Goal: Task Accomplishment & Management: Complete application form

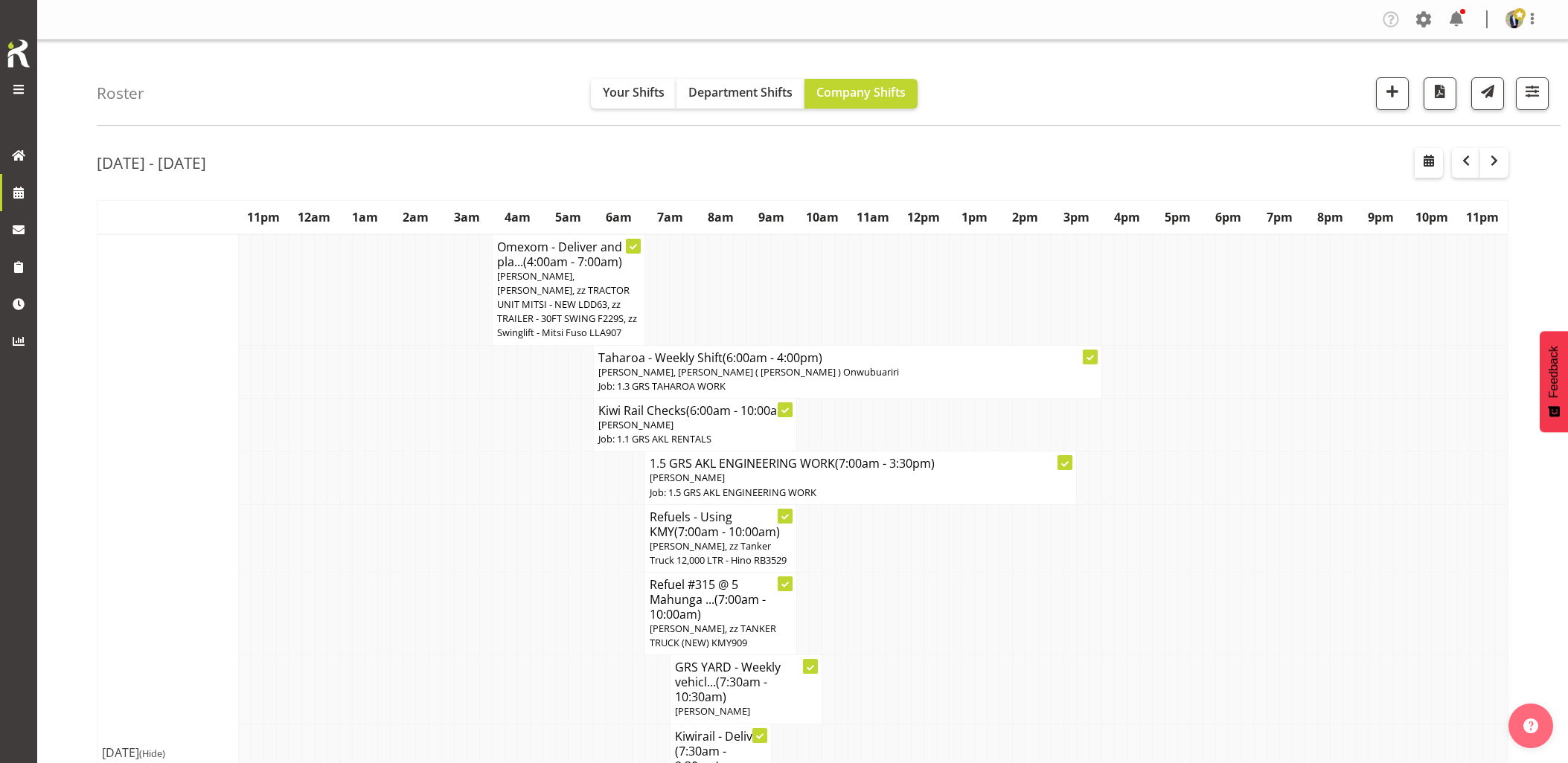
scroll to position [1075, 0]
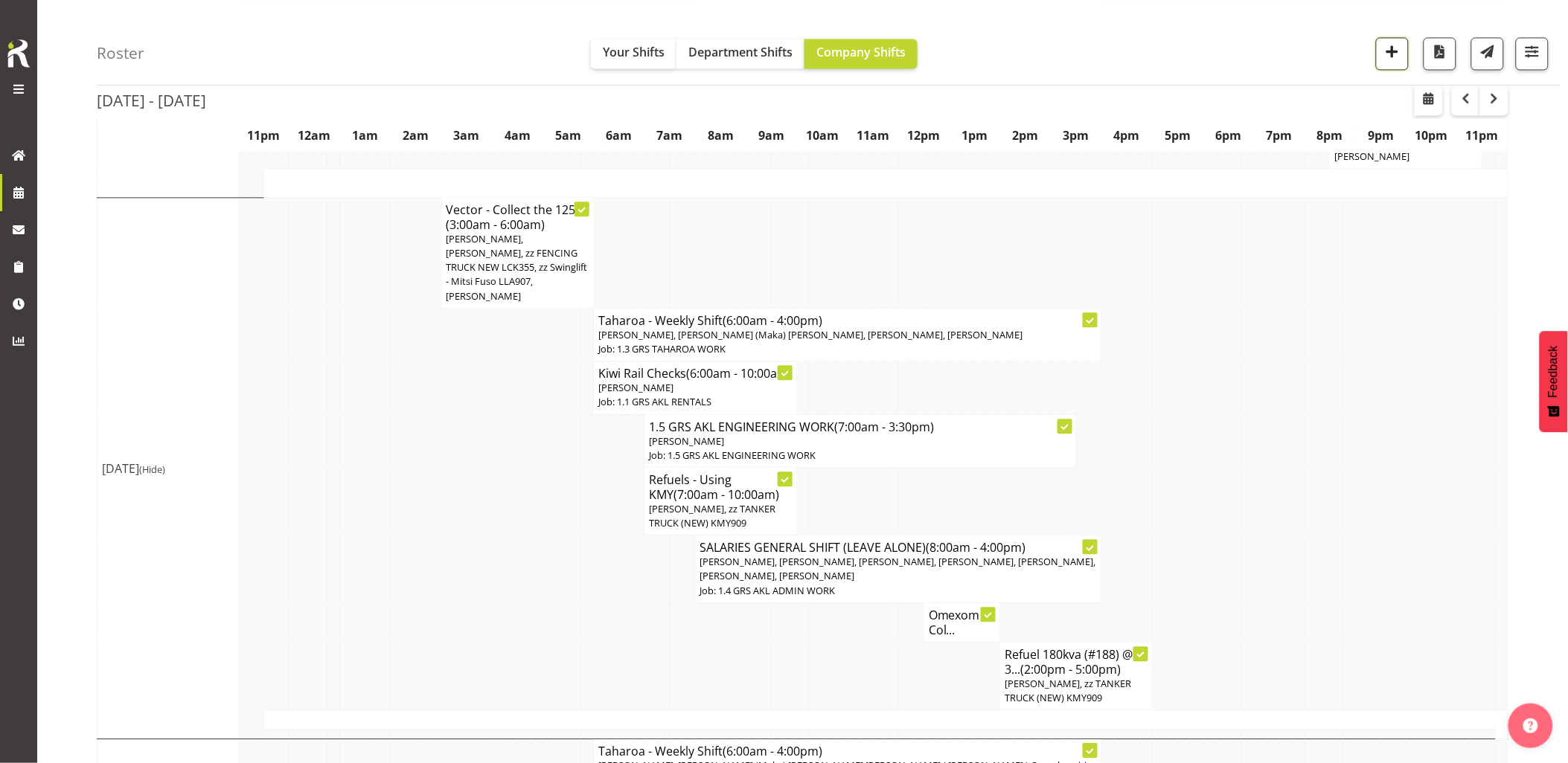
click at [1383, 48] on span "button" at bounding box center [1393, 51] width 20 height 20
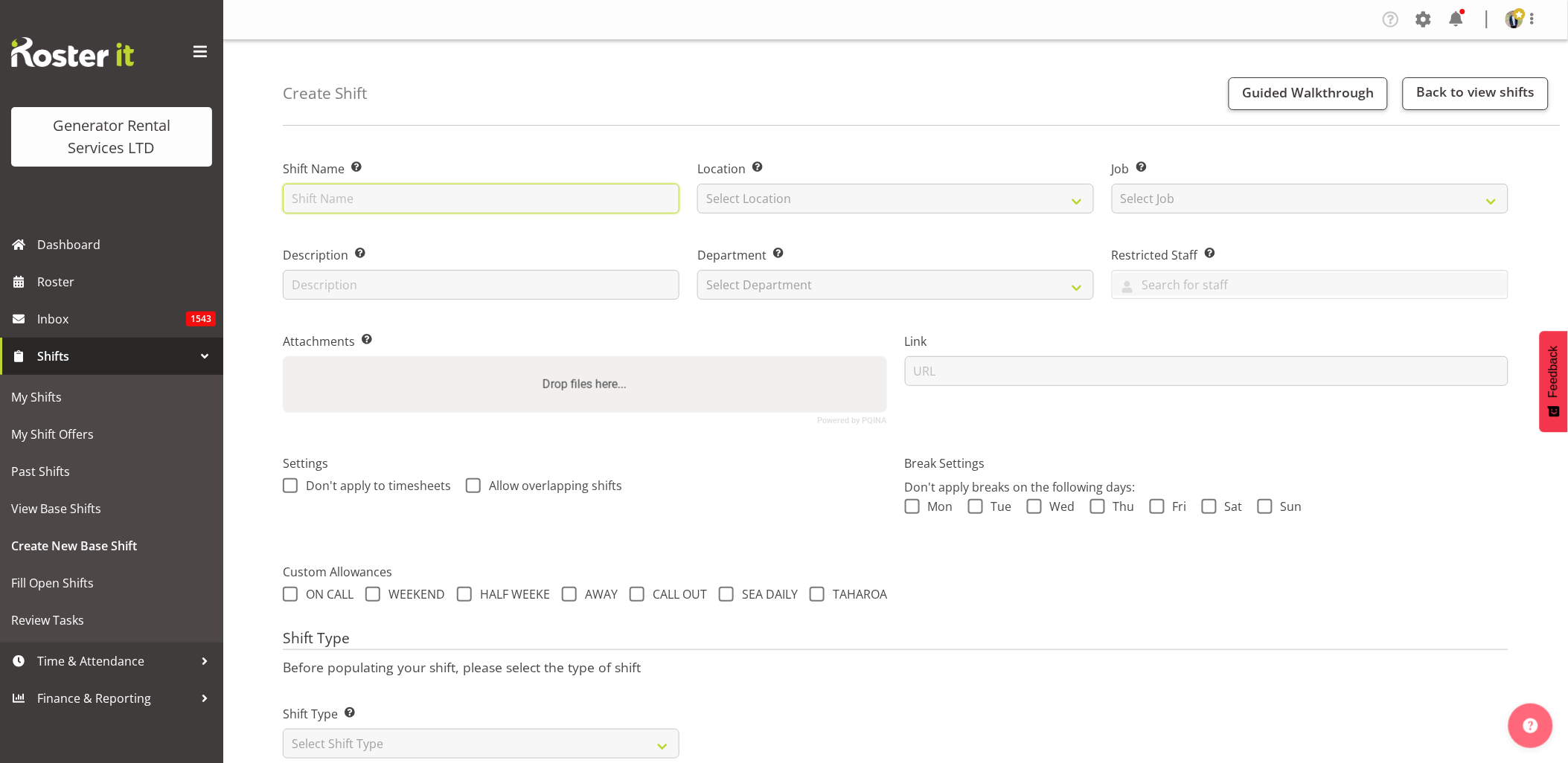
click at [421, 203] on input "text" at bounding box center [481, 198] width 396 height 29
click at [201, 47] on span at bounding box center [200, 51] width 23 height 23
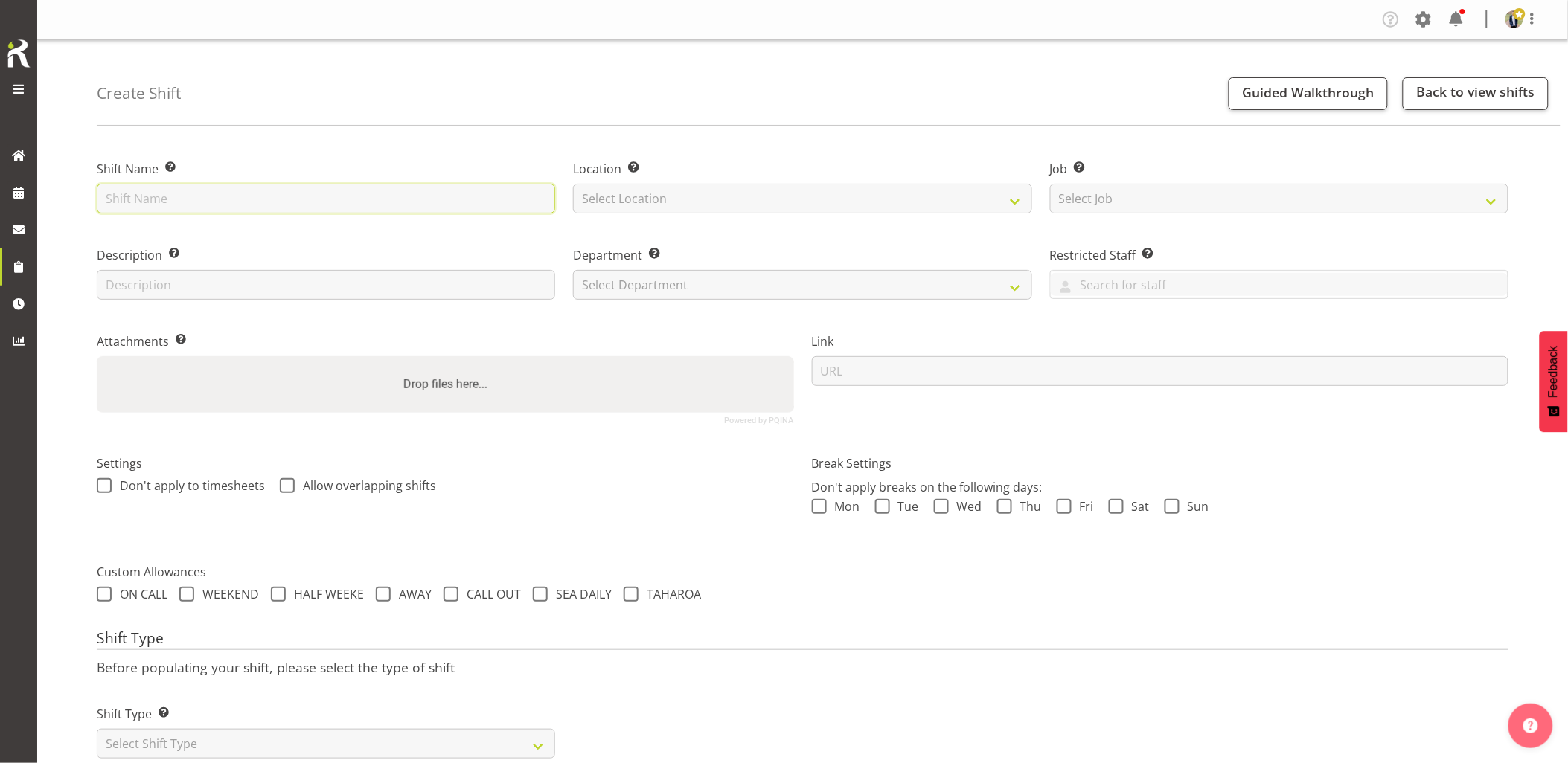
click at [244, 201] on input "text" at bounding box center [326, 198] width 458 height 29
type input "Northpower - Deliver, fence and liven a 45kVA going to Grey Lynn. 7.30 am onsit…"
click at [756, 190] on select "Select Location GRS Auckland GRS Hastings GRS Tauranga" at bounding box center [803, 198] width 458 height 29
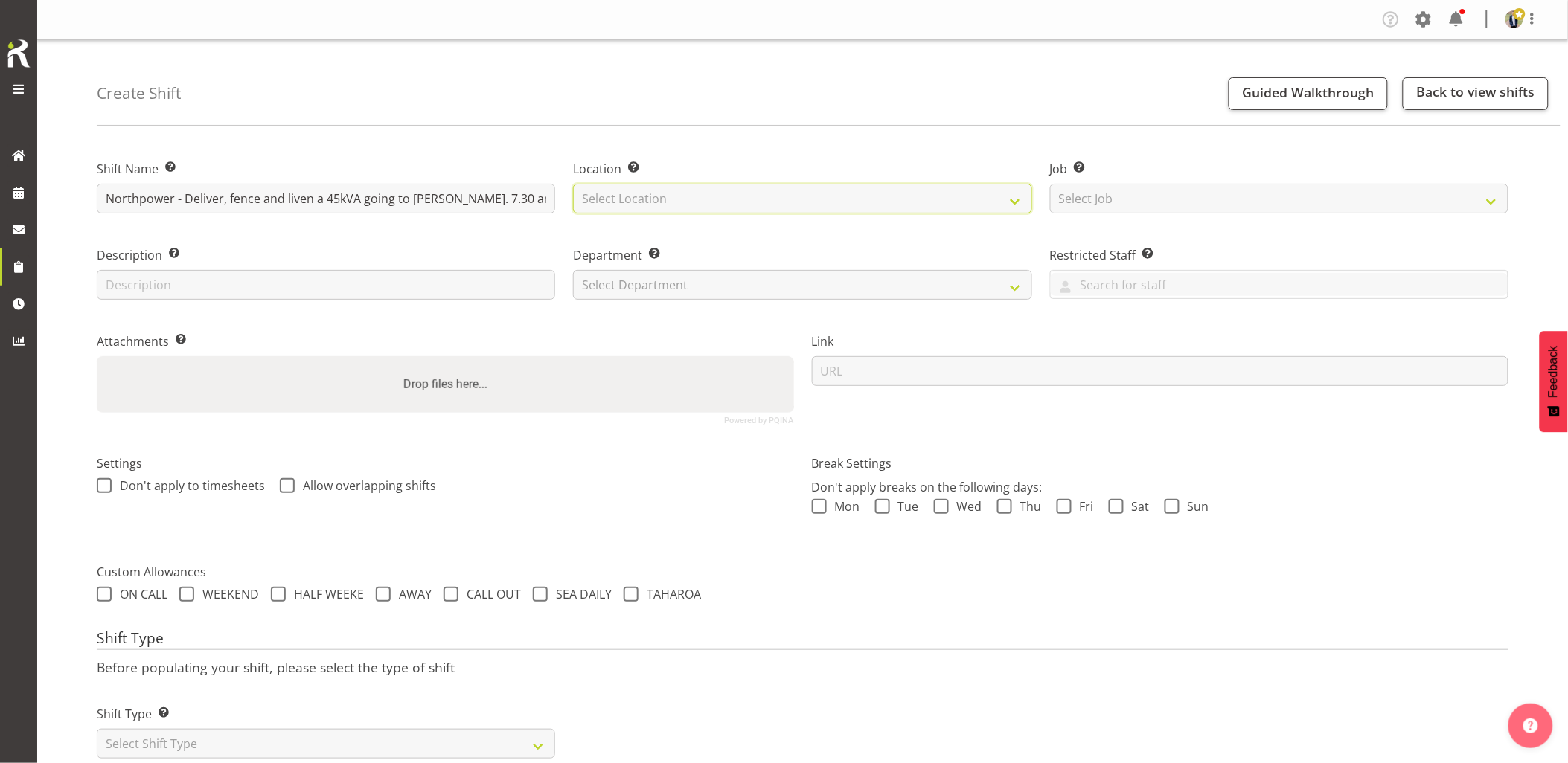
select select "28"
click at [573, 184] on select "Select Location GRS Auckland GRS Hastings GRS Tauranga" at bounding box center [803, 198] width 458 height 29
click at [1154, 203] on select "Select Job Create new job 1.1 GRS AKL RENTALS 1.1 GRS AKL RENTALS AC 1.1 GRS AK…" at bounding box center [1279, 198] width 458 height 29
select select "7504"
click at [1050, 184] on select "Select Job Create new job 1.1 GRS AKL RENTALS 1.1 GRS AKL RENTALS AC 1.1 GRS AK…" at bounding box center [1279, 198] width 458 height 29
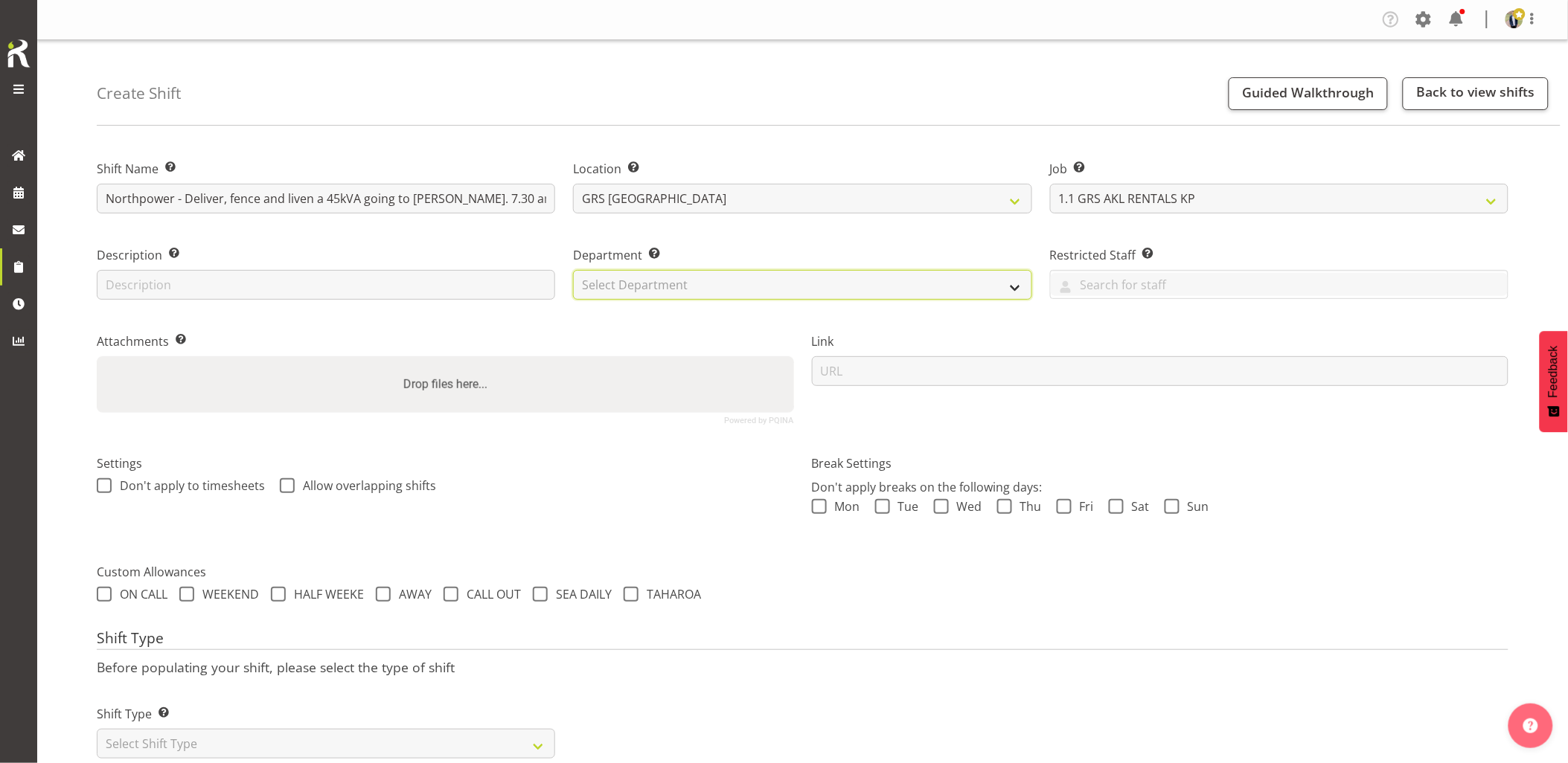
click at [667, 275] on select "Select Department GRS HIRE AKL GRS HIRE AKL GRS HIRE TGA GRS HIRE HST GRS SALES…" at bounding box center [803, 284] width 458 height 29
select select "20"
click at [573, 270] on select "Select Department GRS HIRE AKL GRS HIRE AKL GRS HIRE TGA GRS HIRE HST GRS SALES…" at bounding box center [803, 284] width 458 height 29
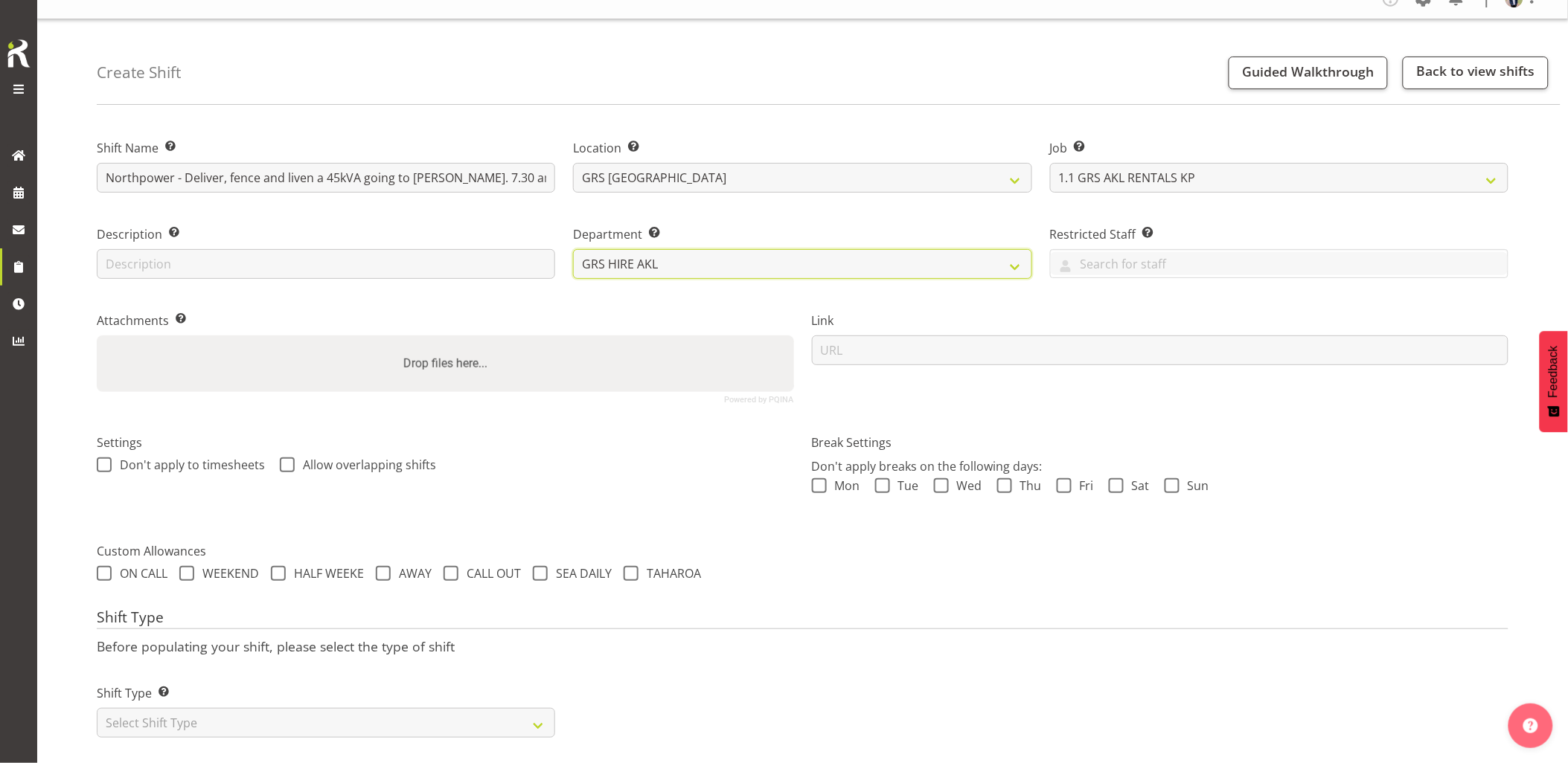
scroll to position [42, 0]
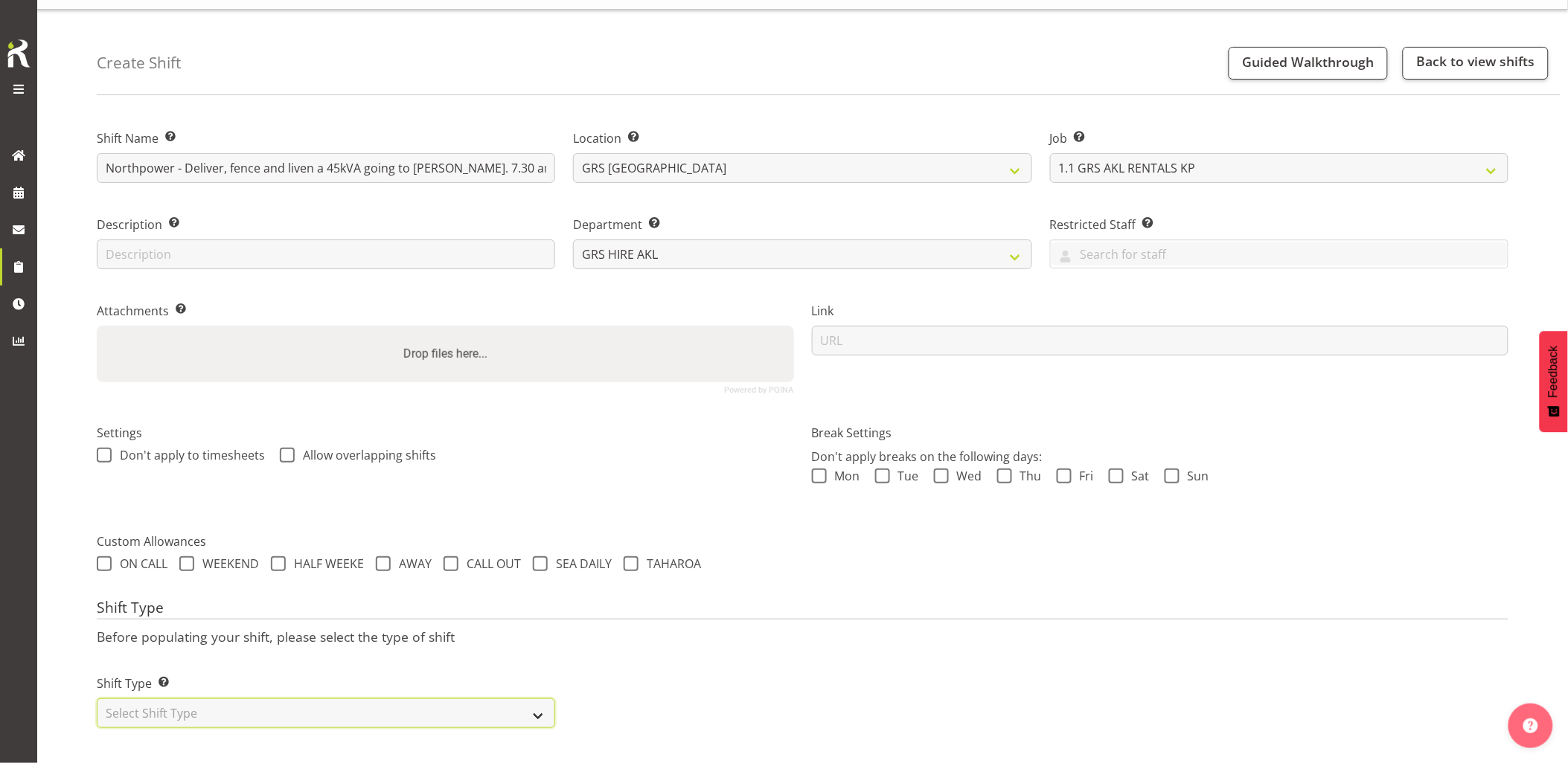
drag, startPoint x: 298, startPoint y: 709, endPoint x: 283, endPoint y: 708, distance: 15.0
click at [298, 709] on select "Select Shift Type One Off Shift Recurring Shift Rotating Shift" at bounding box center [326, 713] width 458 height 29
select select "one_off"
click at [97, 699] on select "Select Shift Type One Off Shift Recurring Shift Rotating Shift" at bounding box center [326, 713] width 458 height 29
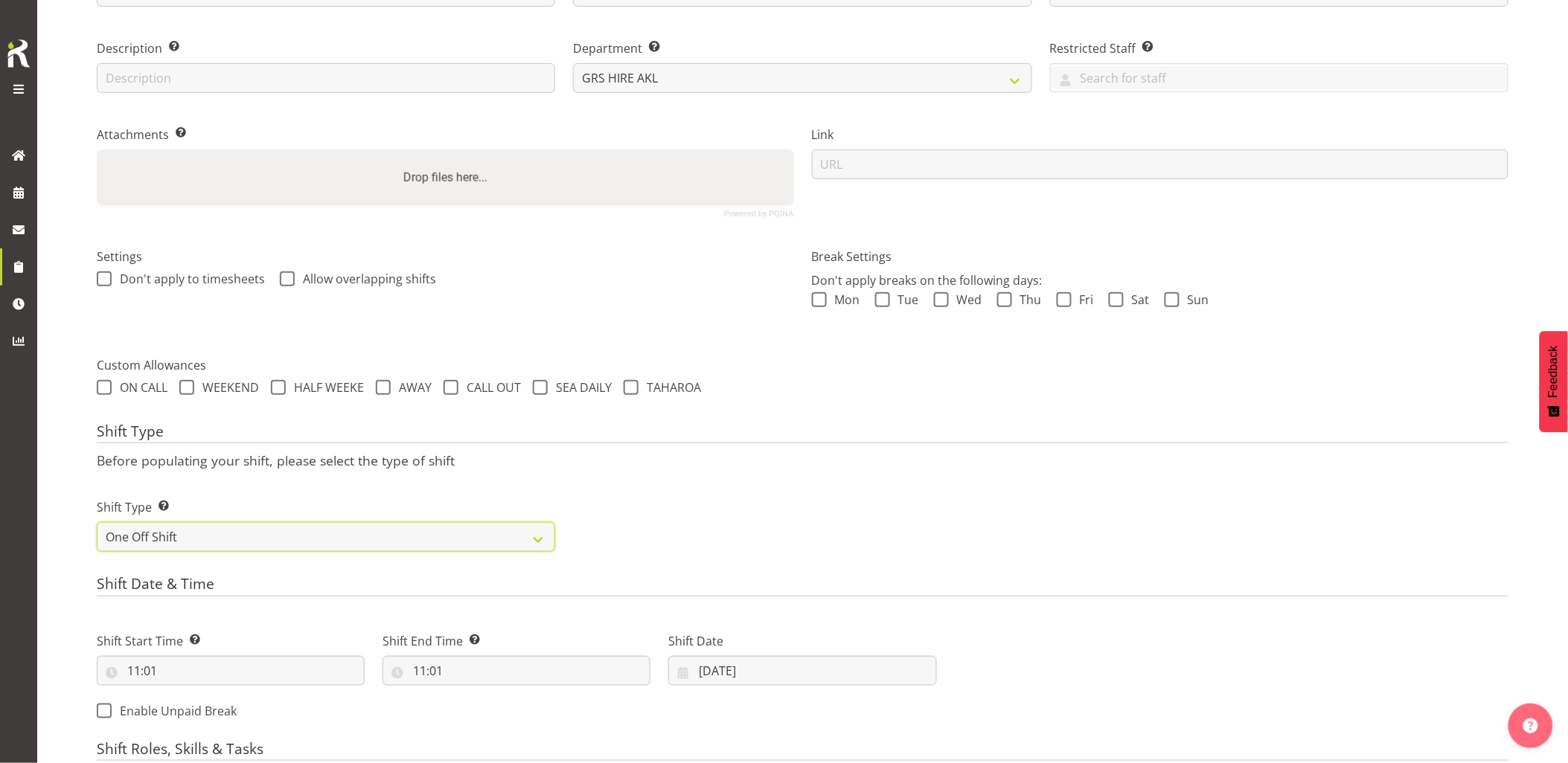
scroll to position [208, 0]
click at [210, 672] on input "11:01" at bounding box center [231, 669] width 268 height 29
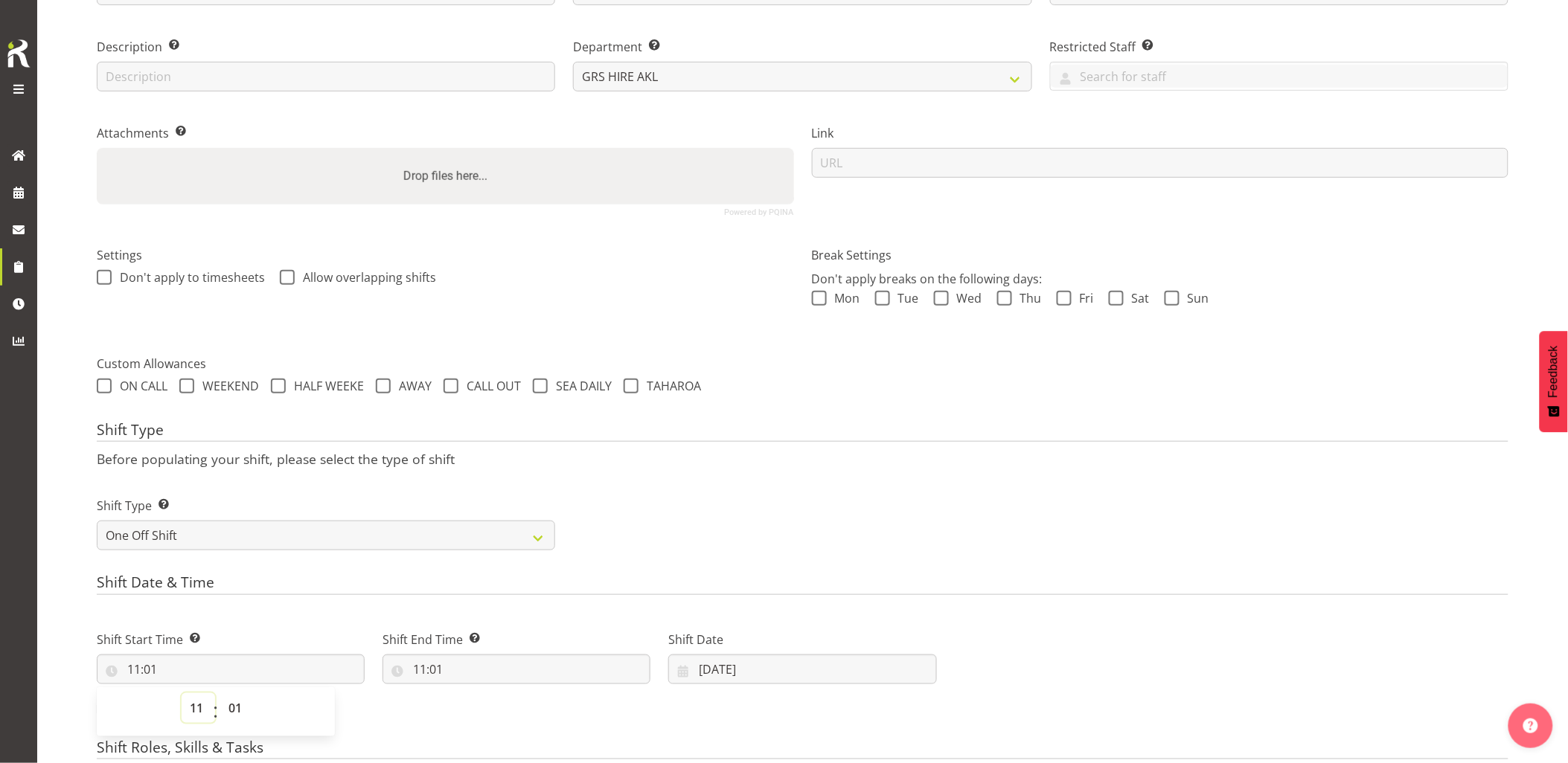
drag, startPoint x: 200, startPoint y: 709, endPoint x: 200, endPoint y: 696, distance: 13.0
click at [200, 709] on select "00 01 02 03 04 05 06 07 08 09 10 11 12 13 14 15 16 17 18 19 20 21 22 23" at bounding box center [198, 708] width 33 height 29
select select "6"
click at [182, 693] on select "00 01 02 03 04 05 06 07 08 09 10 11 12 13 14 15 16 17 18 19 20 21 22 23" at bounding box center [198, 708] width 33 height 29
type input "06:01"
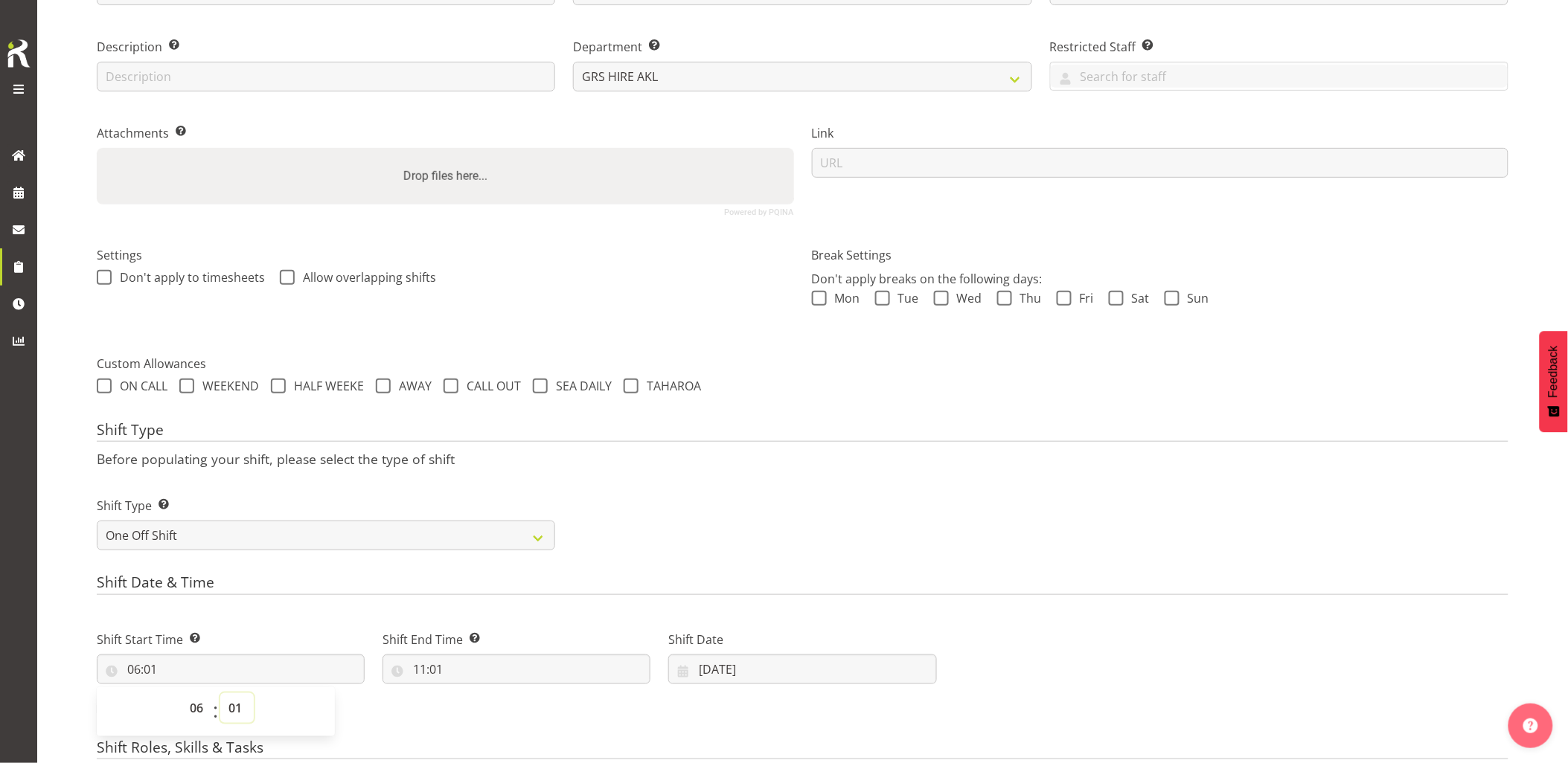
click at [226, 711] on select "00 01 02 03 04 05 06 07 08 09 10 11 12 13 14 15 16 17 18 19 20 21 22 23 24 25 2…" at bounding box center [237, 708] width 33 height 29
select select "30"
click at [220, 693] on select "00 01 02 03 04 05 06 07 08 09 10 11 12 13 14 15 16 17 18 19 20 21 22 23 24 25 2…" at bounding box center [237, 708] width 33 height 29
type input "06:30"
click at [278, 590] on h4 "Shift Date & Time" at bounding box center [803, 585] width 1411 height 21
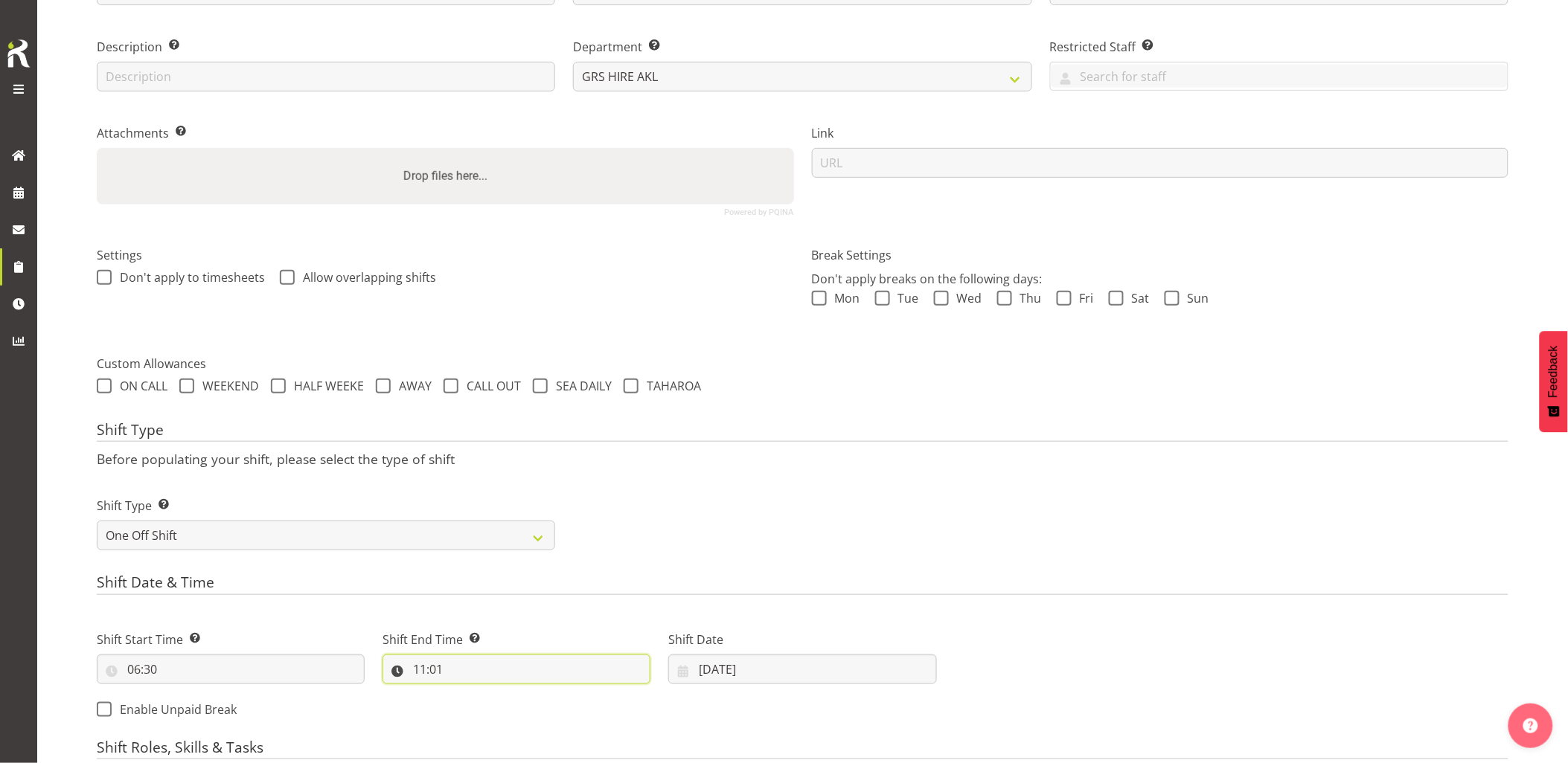
click at [522, 671] on input "11:01" at bounding box center [517, 669] width 268 height 29
click at [482, 715] on select "00 01 02 03 04 05 06 07 08 09 10 11 12 13 14 15 16 17 18 19 20 21 22 23" at bounding box center [484, 708] width 33 height 29
select select "9"
click at [467, 693] on select "00 01 02 03 04 05 06 07 08 09 10 11 12 13 14 15 16 17 18 19 20 21 22 23" at bounding box center [484, 708] width 33 height 29
type input "09:01"
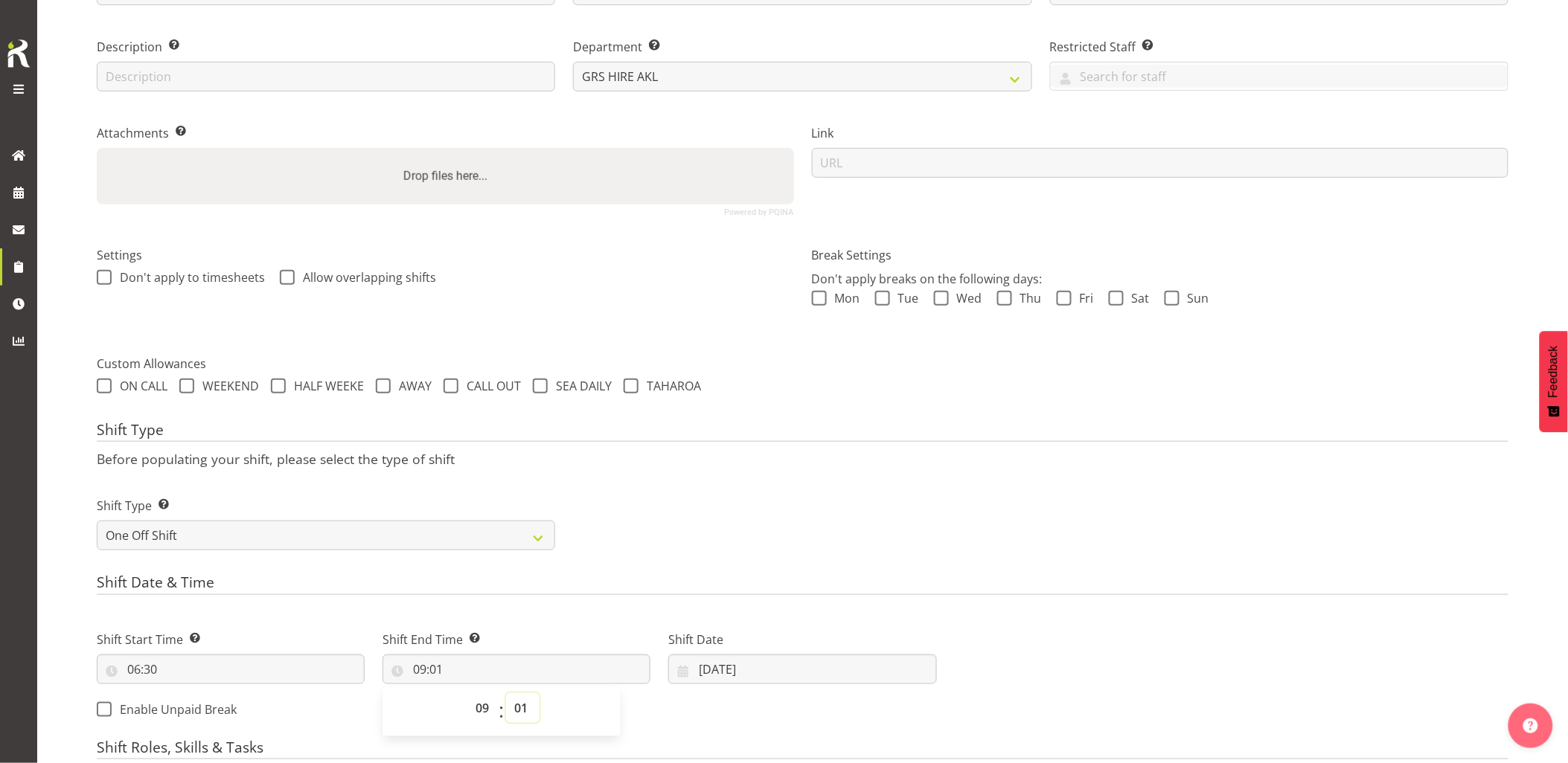
click at [517, 709] on select "00 01 02 03 04 05 06 07 08 09 10 11 12 13 14 15 16 17 18 19 20 21 22 23 24 25 2…" at bounding box center [523, 708] width 33 height 29
select select "0"
click at [506, 693] on select "00 01 02 03 04 05 06 07 08 09 10 11 12 13 14 15 16 17 18 19 20 21 22 23 24 25 2…" at bounding box center [523, 708] width 33 height 29
type input "09:00"
click at [816, 488] on div "Shift Type Shift Types: One Off – Select this if you would like a single shift …" at bounding box center [803, 518] width 1430 height 83
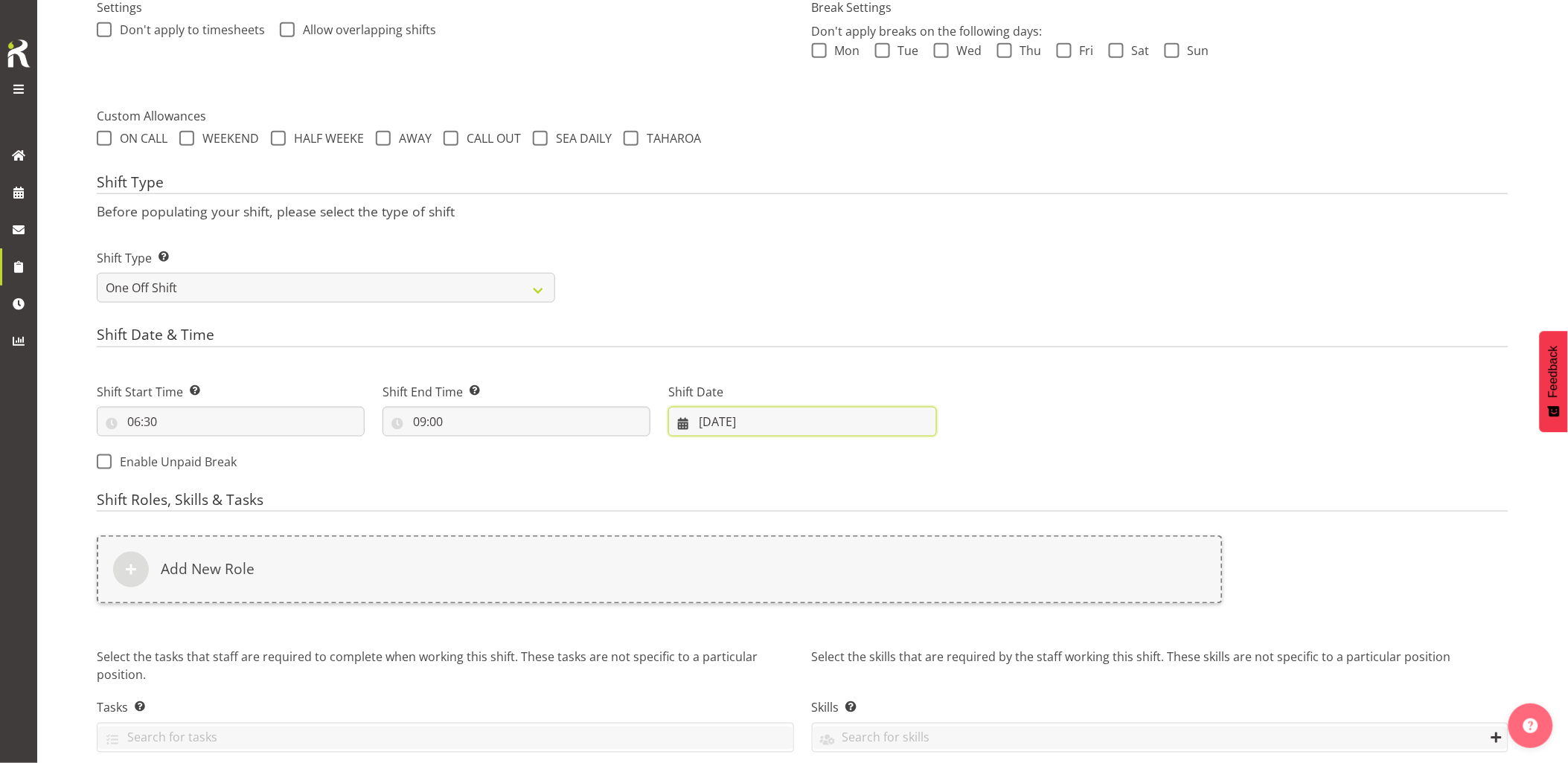
click at [781, 414] on input "30/09/2025" at bounding box center [802, 421] width 268 height 29
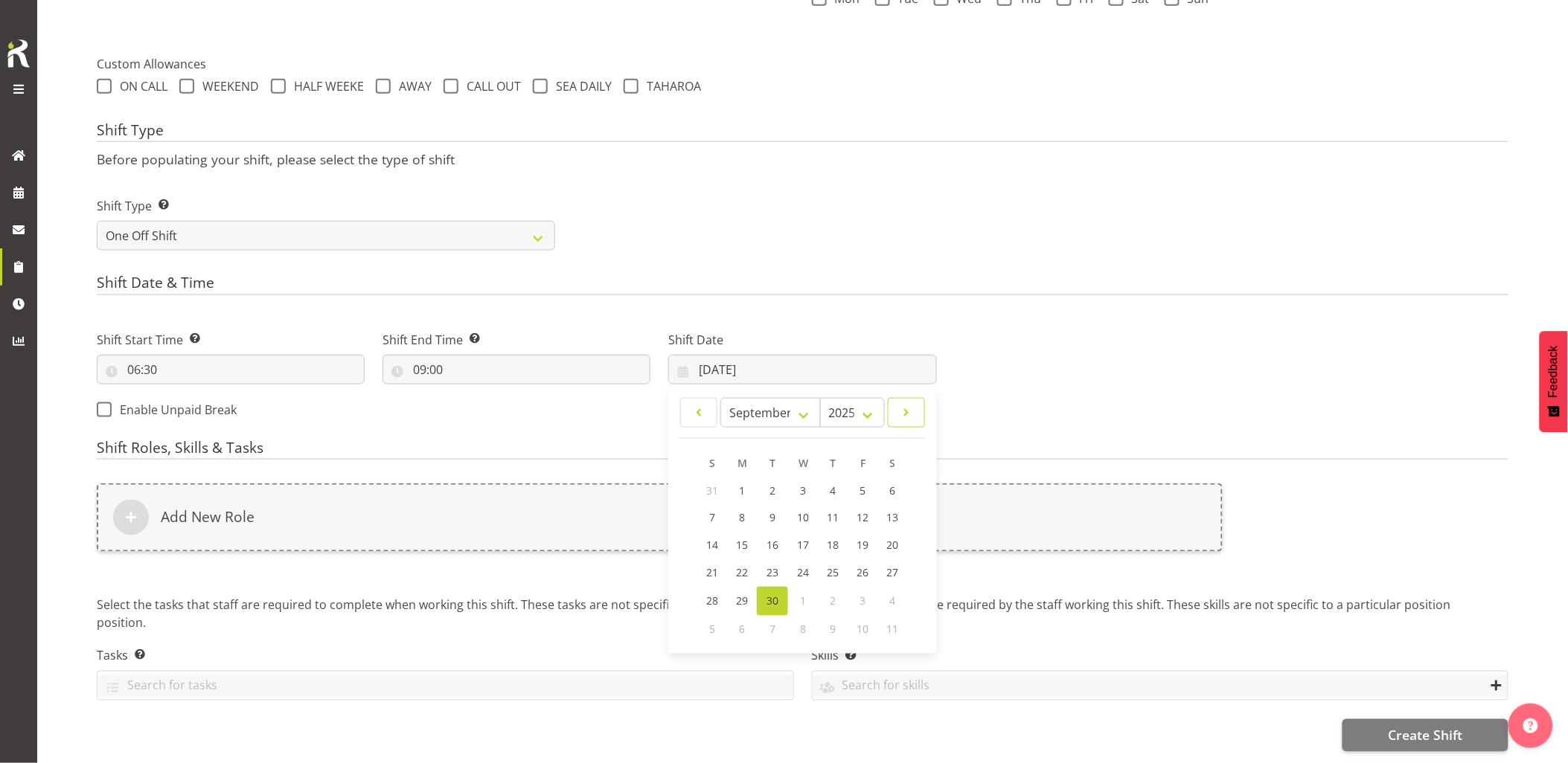
click at [911, 406] on span at bounding box center [906, 413] width 18 height 18
select select "9"
click at [800, 485] on span "1" at bounding box center [803, 491] width 6 height 14
type input "01/10/2025"
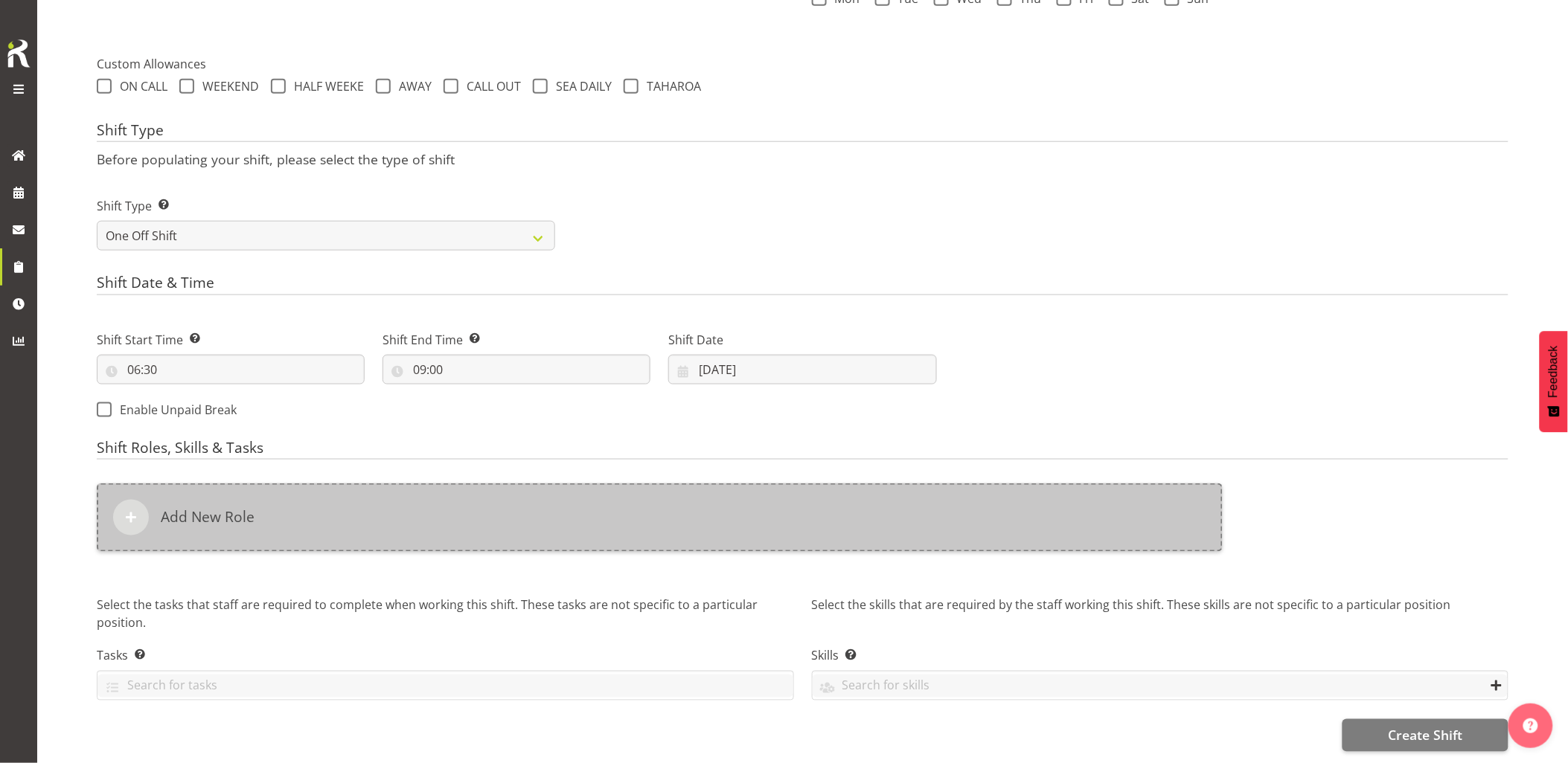
click at [725, 501] on div "Add New Role" at bounding box center [660, 517] width 1126 height 69
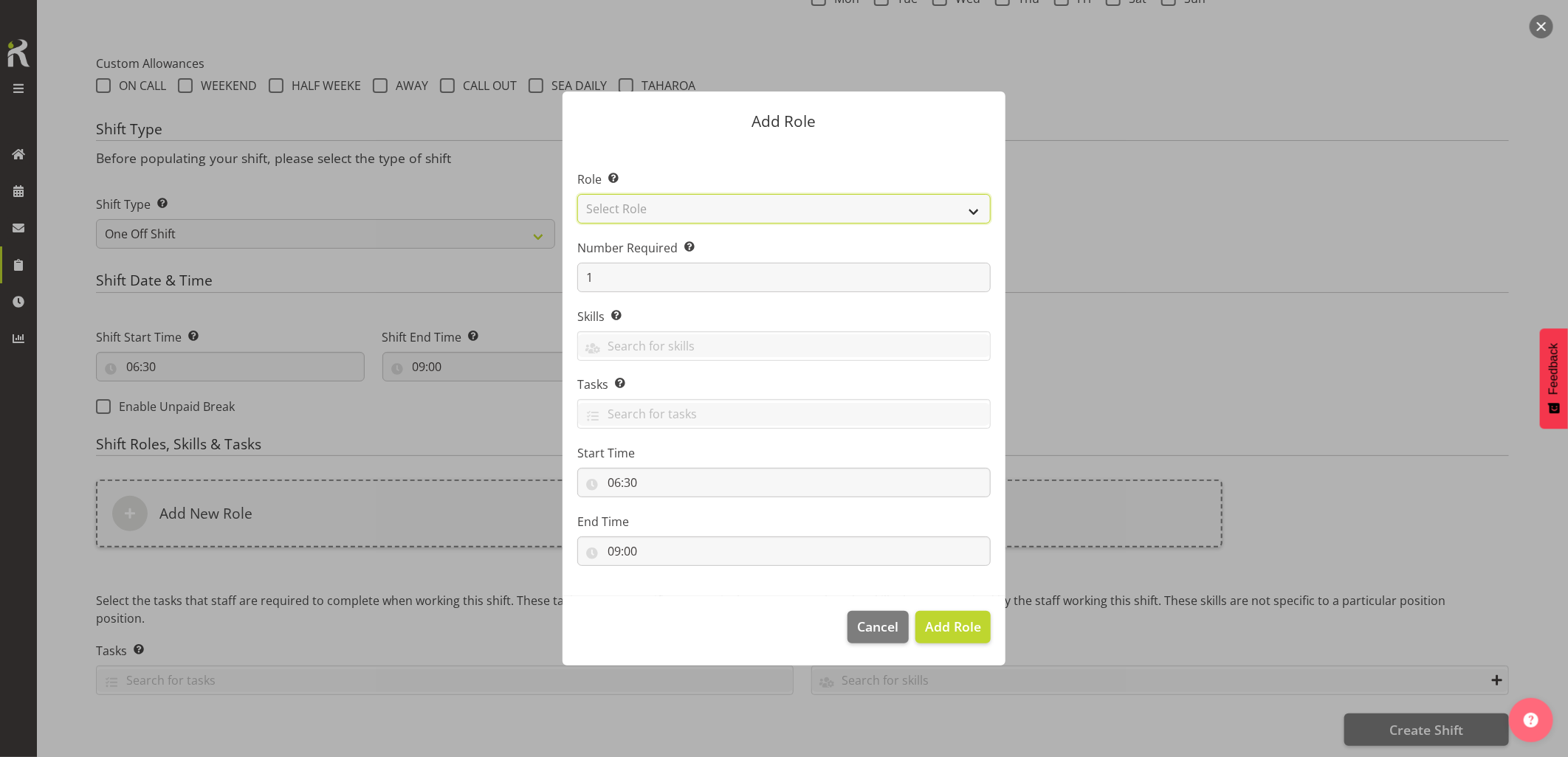
click at [705, 214] on select "Select Role Account Manager Electrician Engineering GM HSEQ manager MECH Mechan…" at bounding box center [783, 209] width 413 height 29
select select "21"
click at [577, 194] on select "Select Role Account Manager Electrician Engineering GM HSEQ manager MECH Mechan…" at bounding box center [783, 209] width 413 height 29
click at [945, 635] on span "Add Role" at bounding box center [953, 626] width 56 height 18
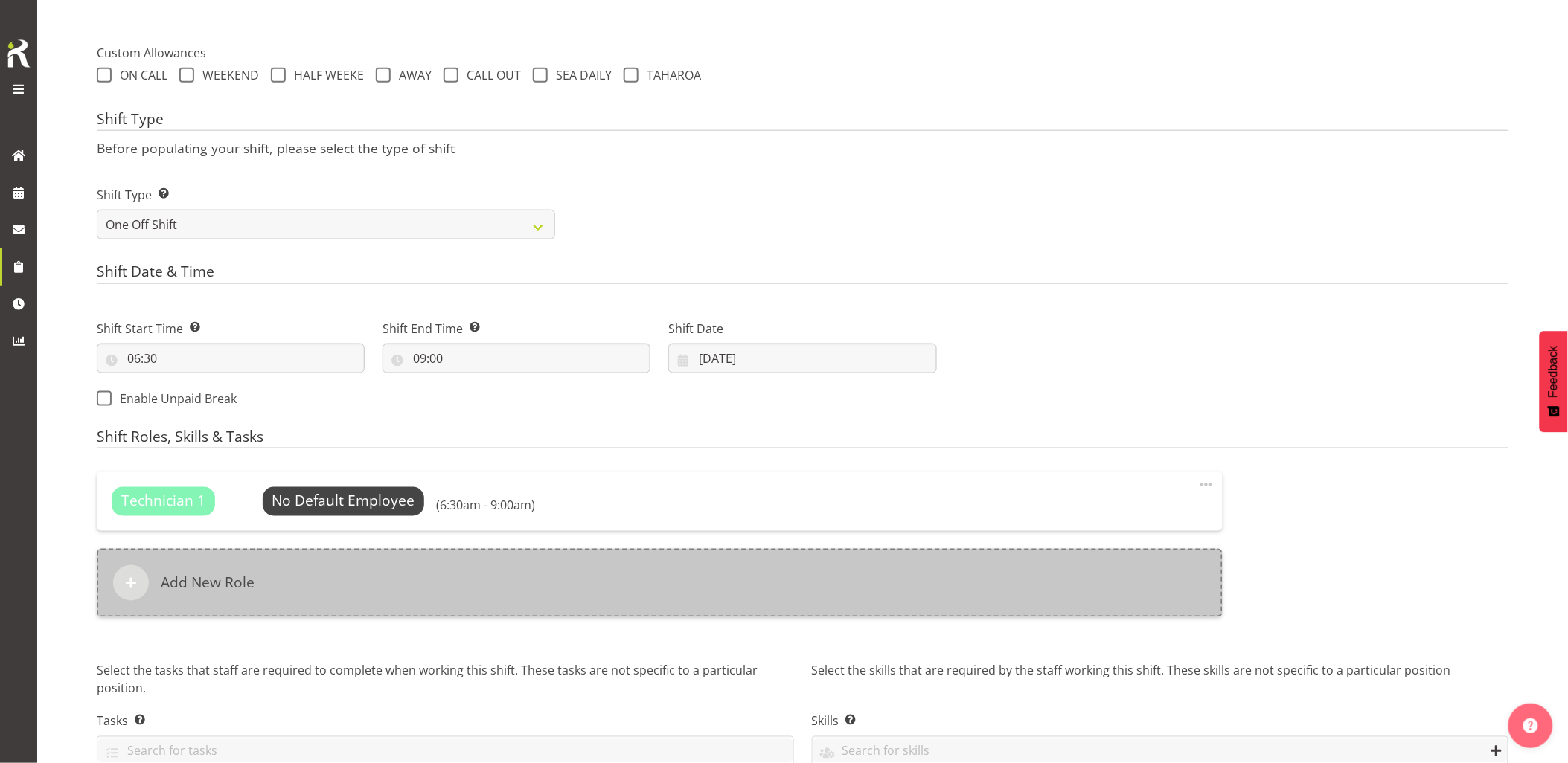
click at [697, 583] on div "Add New Role" at bounding box center [660, 583] width 1126 height 69
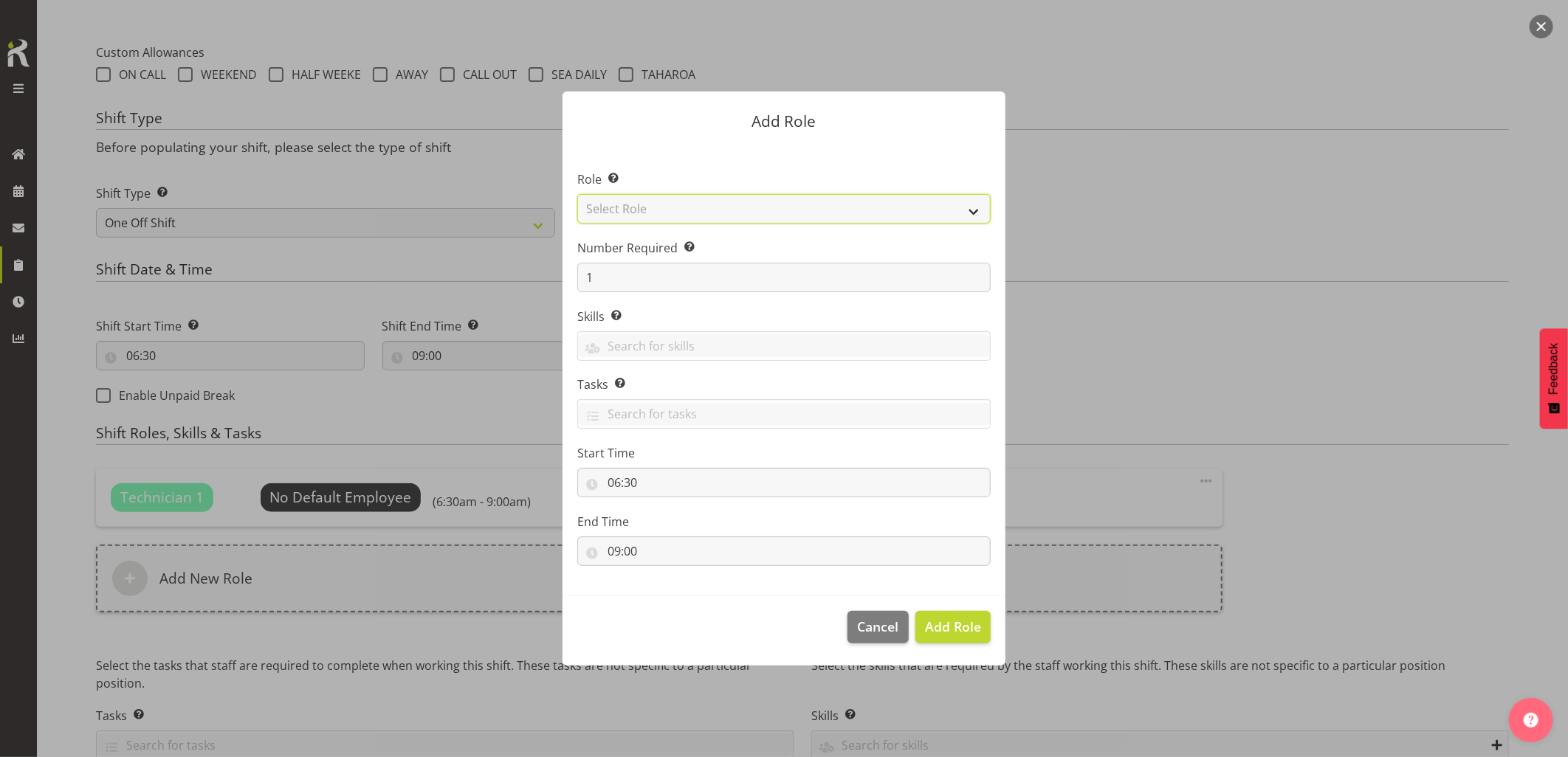
click at [671, 206] on select "Select Role Account Manager Electrician Engineering GM HSEQ manager MECH Mechan…" at bounding box center [783, 209] width 413 height 29
select select "27"
click at [577, 194] on select "Select Role Account Manager Electrician Engineering GM HSEQ manager MECH Mechan…" at bounding box center [783, 209] width 413 height 29
click at [968, 632] on span "Add Role" at bounding box center [953, 626] width 56 height 18
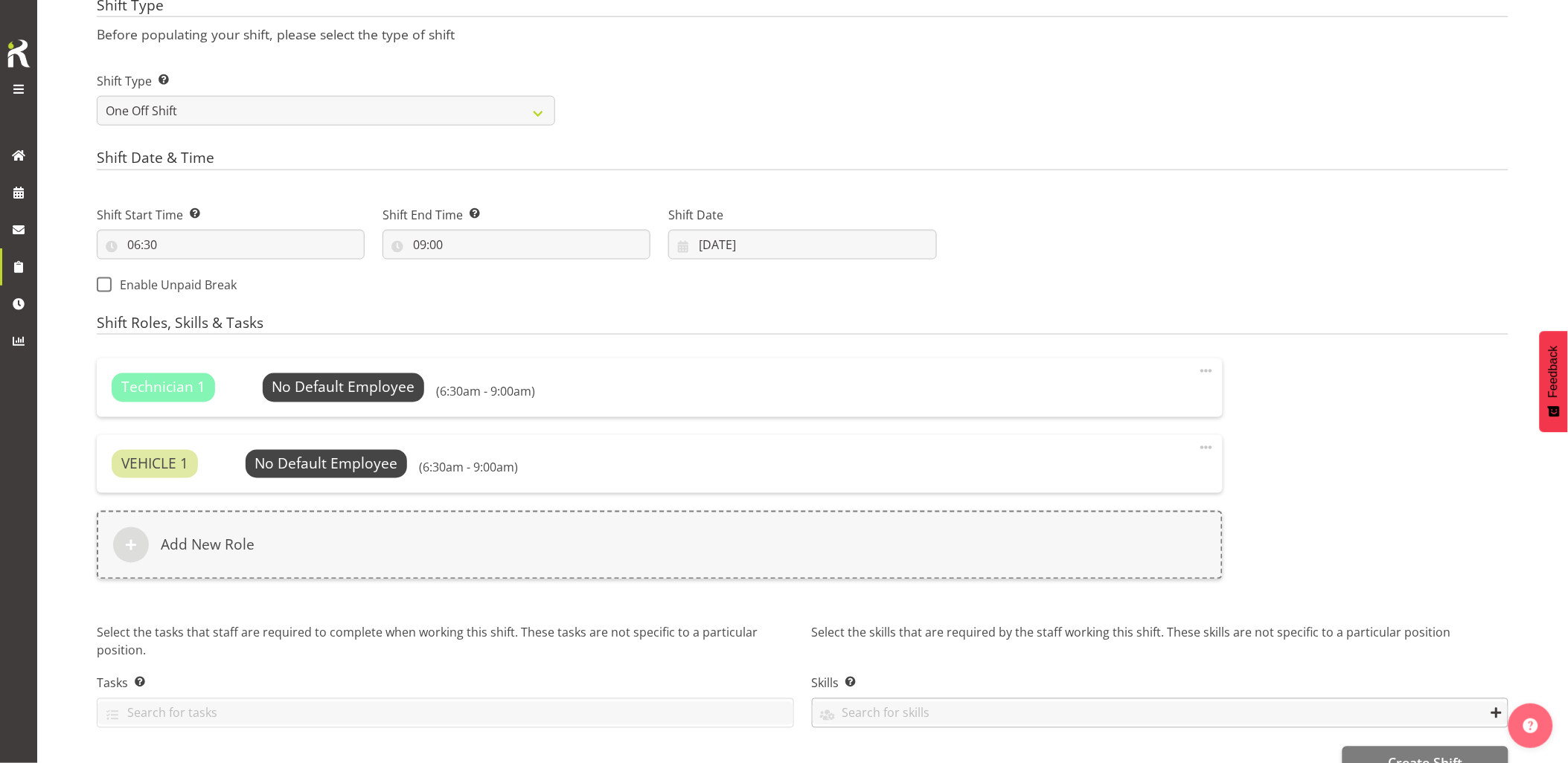
scroll to position [672, 0]
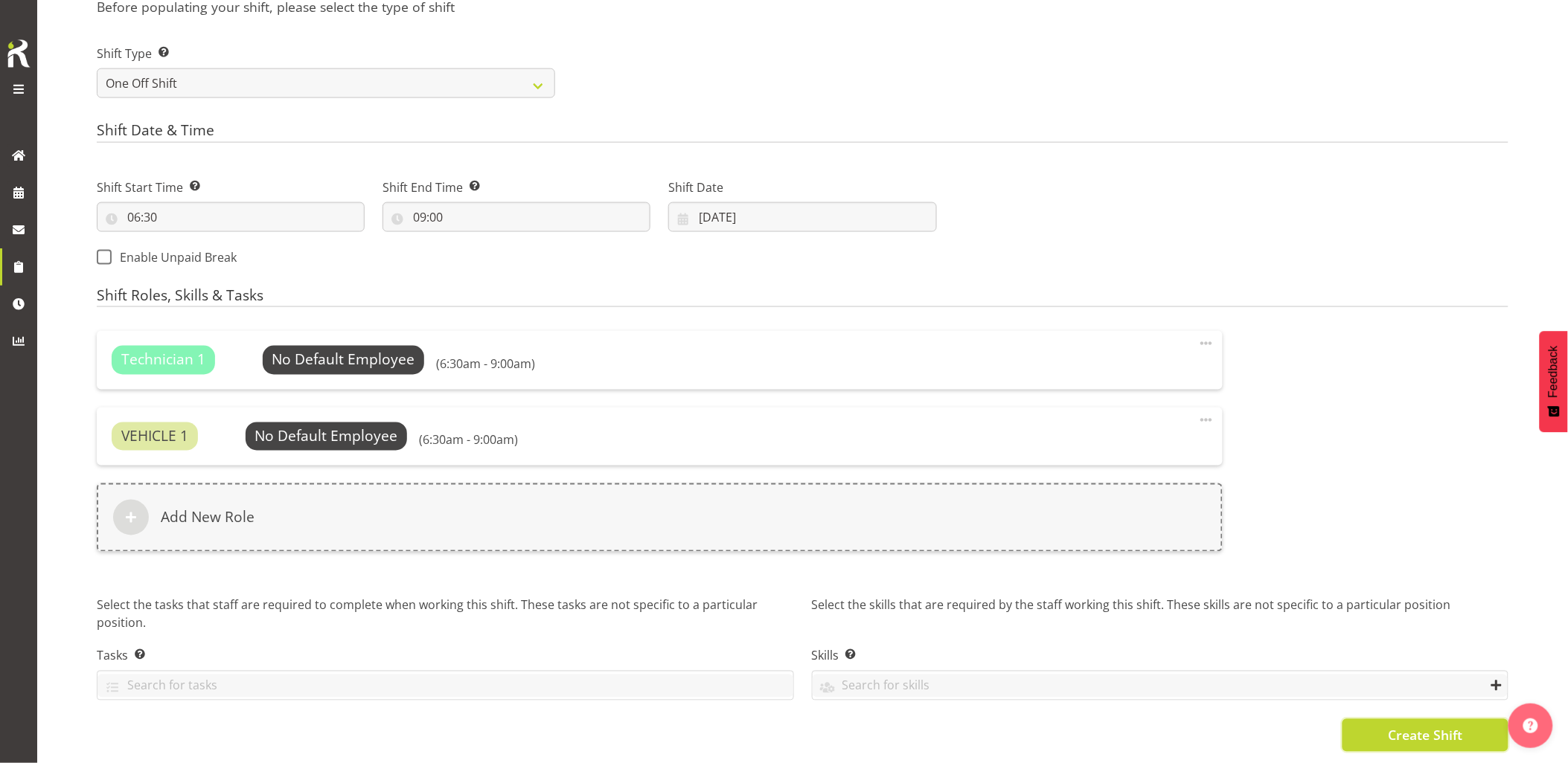
click at [1349, 724] on button "Create Shift" at bounding box center [1425, 735] width 166 height 33
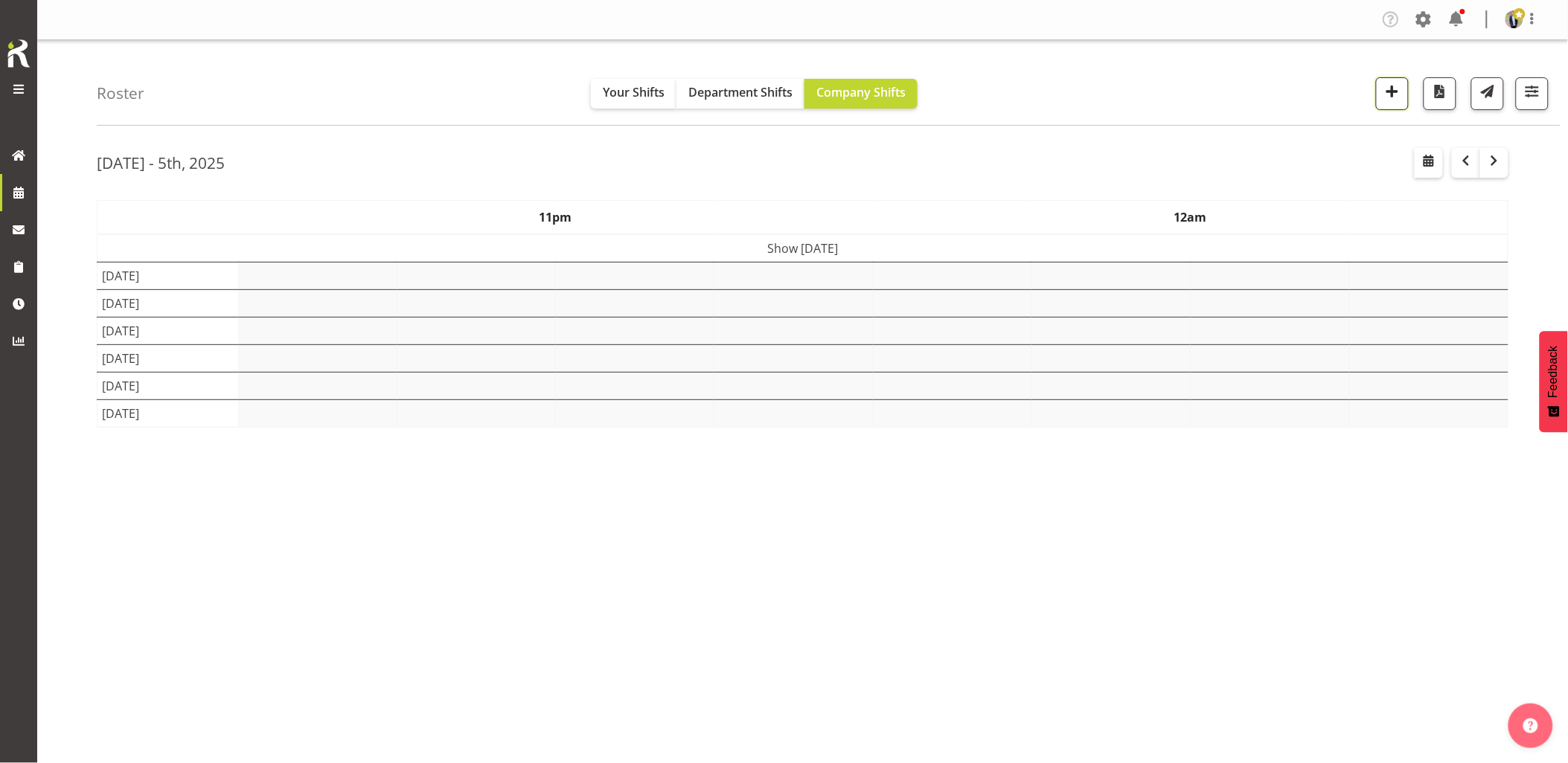
click at [1394, 91] on span "button" at bounding box center [1393, 91] width 20 height 20
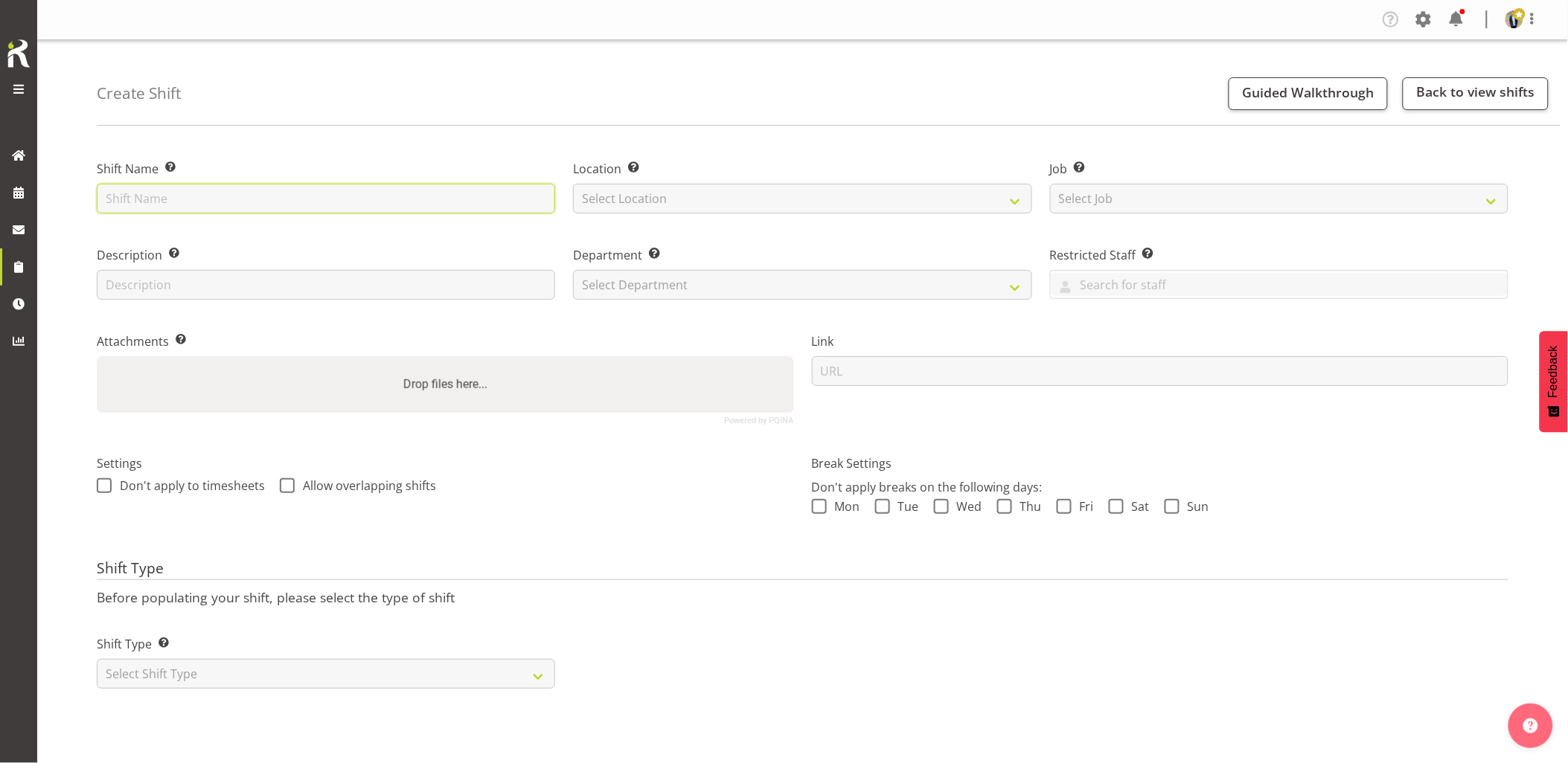
click at [345, 203] on input "text" at bounding box center [326, 198] width 458 height 29
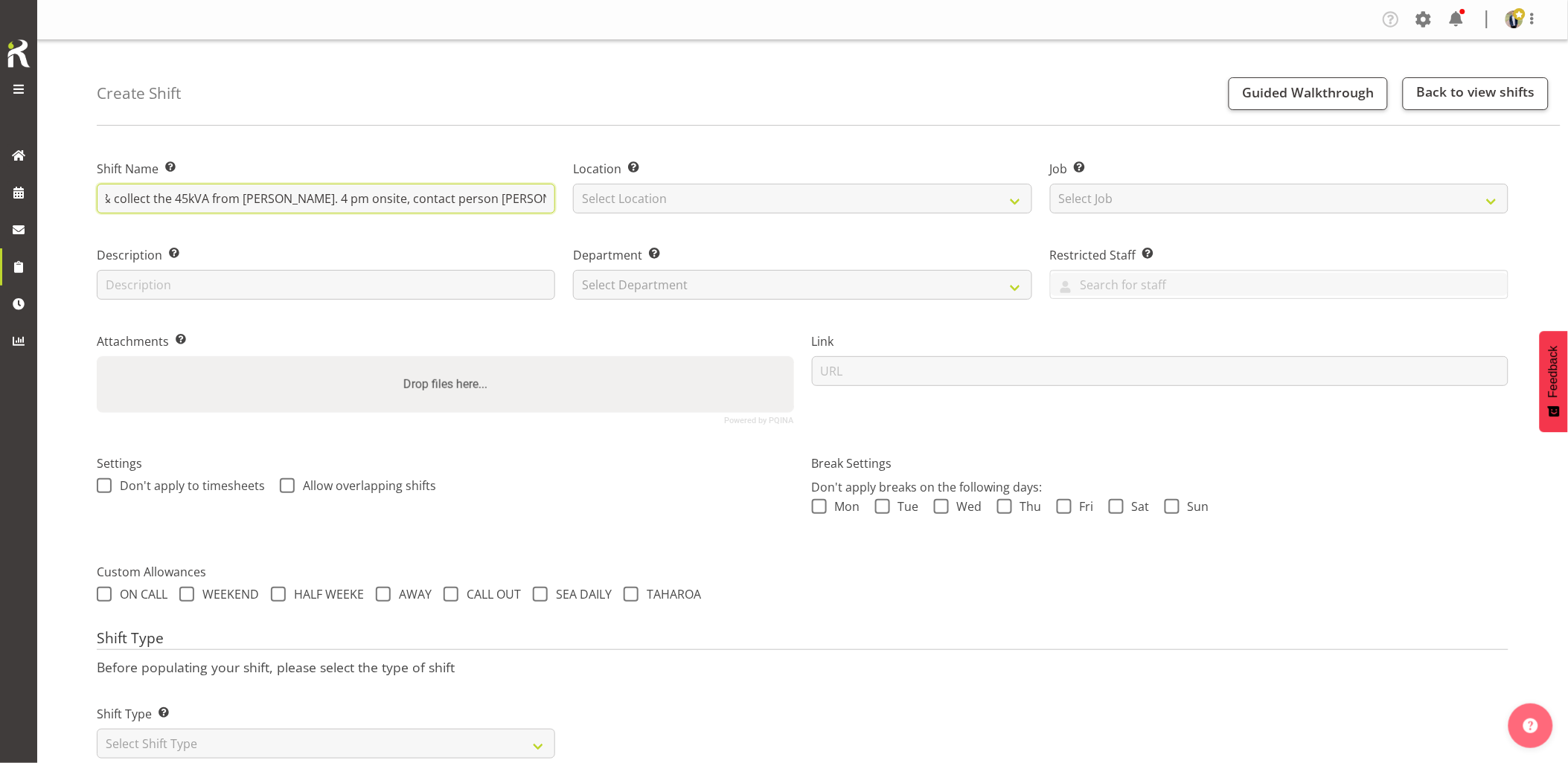
scroll to position [0, 146]
type input "Northpower - Shutdown & collect the 45kVA from Grey Lynn. 4 pm onsite, contact …"
click at [733, 204] on select "Select Location GRS Auckland GRS Hastings GRS Tauranga" at bounding box center [803, 198] width 458 height 29
select select "28"
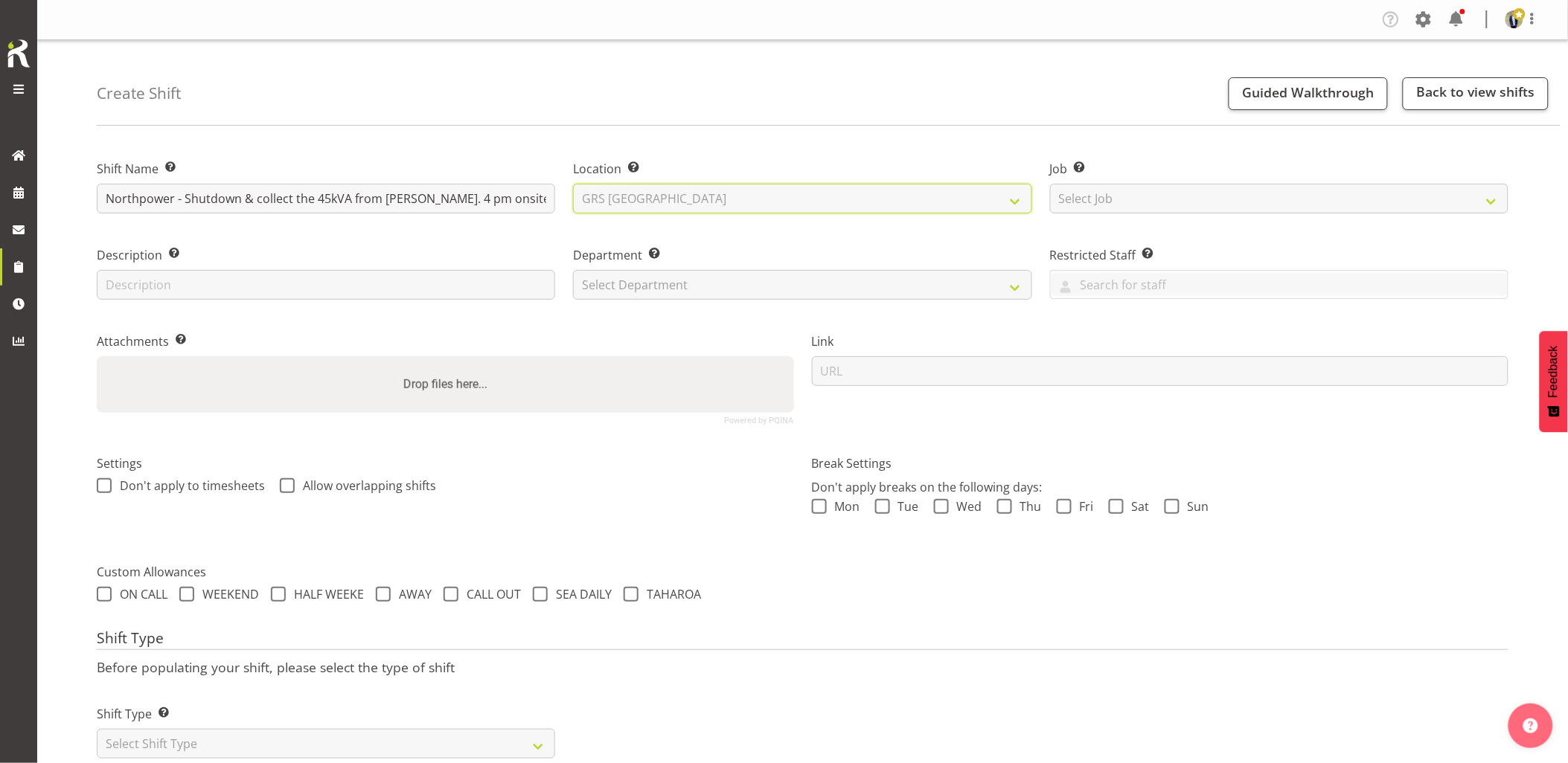
click at [573, 184] on select "Select Location GRS Auckland GRS Hastings GRS Tauranga" at bounding box center [803, 198] width 458 height 29
drag, startPoint x: 1129, startPoint y: 203, endPoint x: 1154, endPoint y: 214, distance: 27.3
click at [1129, 203] on select "Select Job Create new job 1.1 GRS AKL RENTALS 1.1 GRS AKL RENTALS AC 1.1 GRS AK…" at bounding box center [1279, 198] width 458 height 29
select select "7504"
click at [1050, 184] on select "Select Job Create new job 1.1 GRS AKL RENTALS 1.1 GRS AKL RENTALS AC 1.1 GRS AK…" at bounding box center [1279, 198] width 458 height 29
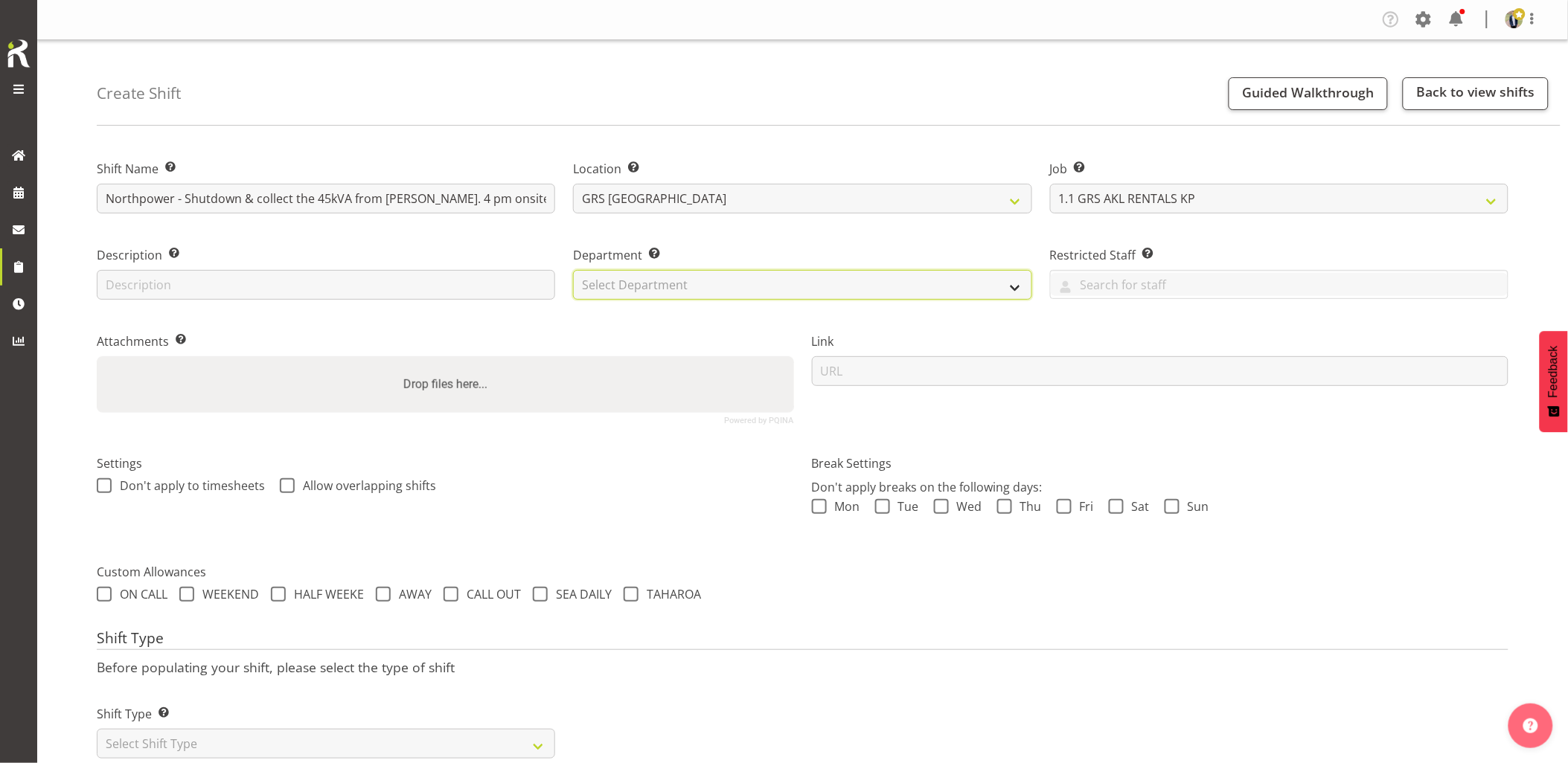
drag, startPoint x: 685, startPoint y: 284, endPoint x: 690, endPoint y: 291, distance: 8.6
click at [685, 284] on select "Select Department GRS HIRE AKL GRS HIRE AKL GRS HIRE TGA GRS HIRE HST GRS SALES…" at bounding box center [803, 284] width 458 height 29
click at [682, 301] on div "Department Set the department that the shift relates to. Select Department GRS …" at bounding box center [803, 268] width 477 height 86
click at [696, 293] on select "Select Department GRS HIRE AKL GRS HIRE AKL GRS HIRE TGA GRS HIRE HST GRS SALES…" at bounding box center [803, 284] width 458 height 29
select select "20"
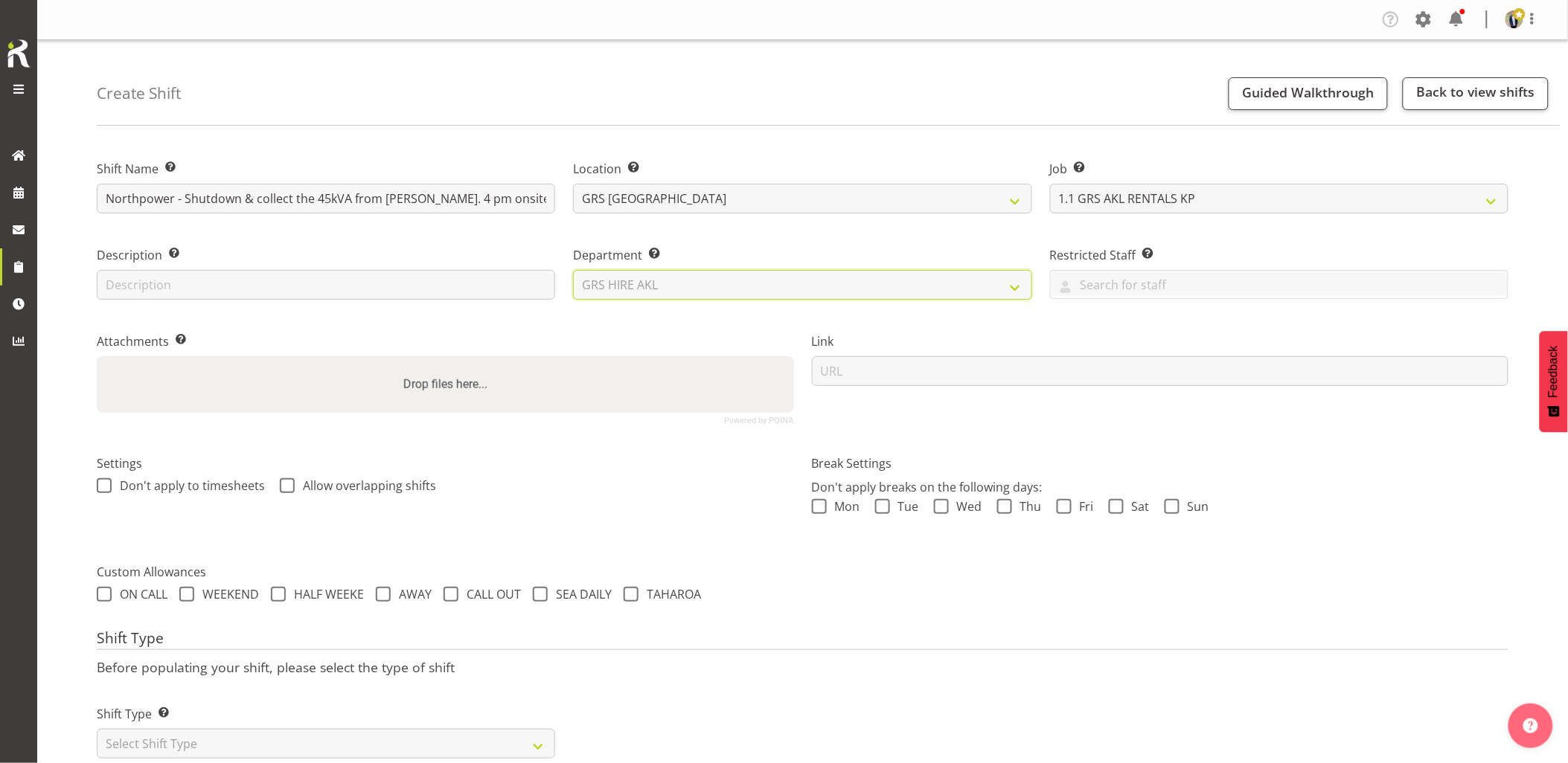
click at [573, 270] on select "Select Department GRS HIRE AKL GRS HIRE AKL GRS HIRE TGA GRS HIRE HST GRS SALES…" at bounding box center [803, 284] width 458 height 29
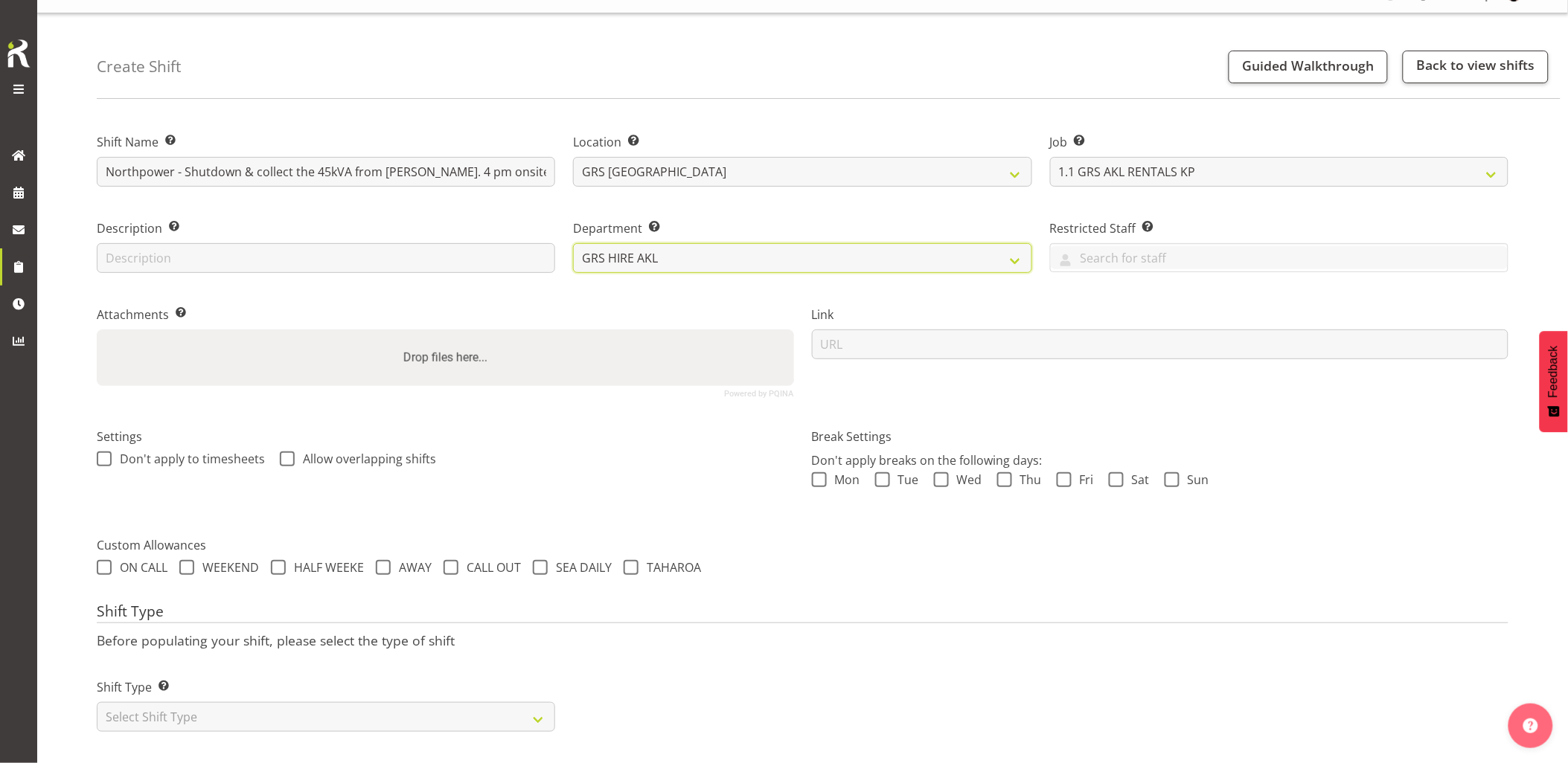
scroll to position [42, 0]
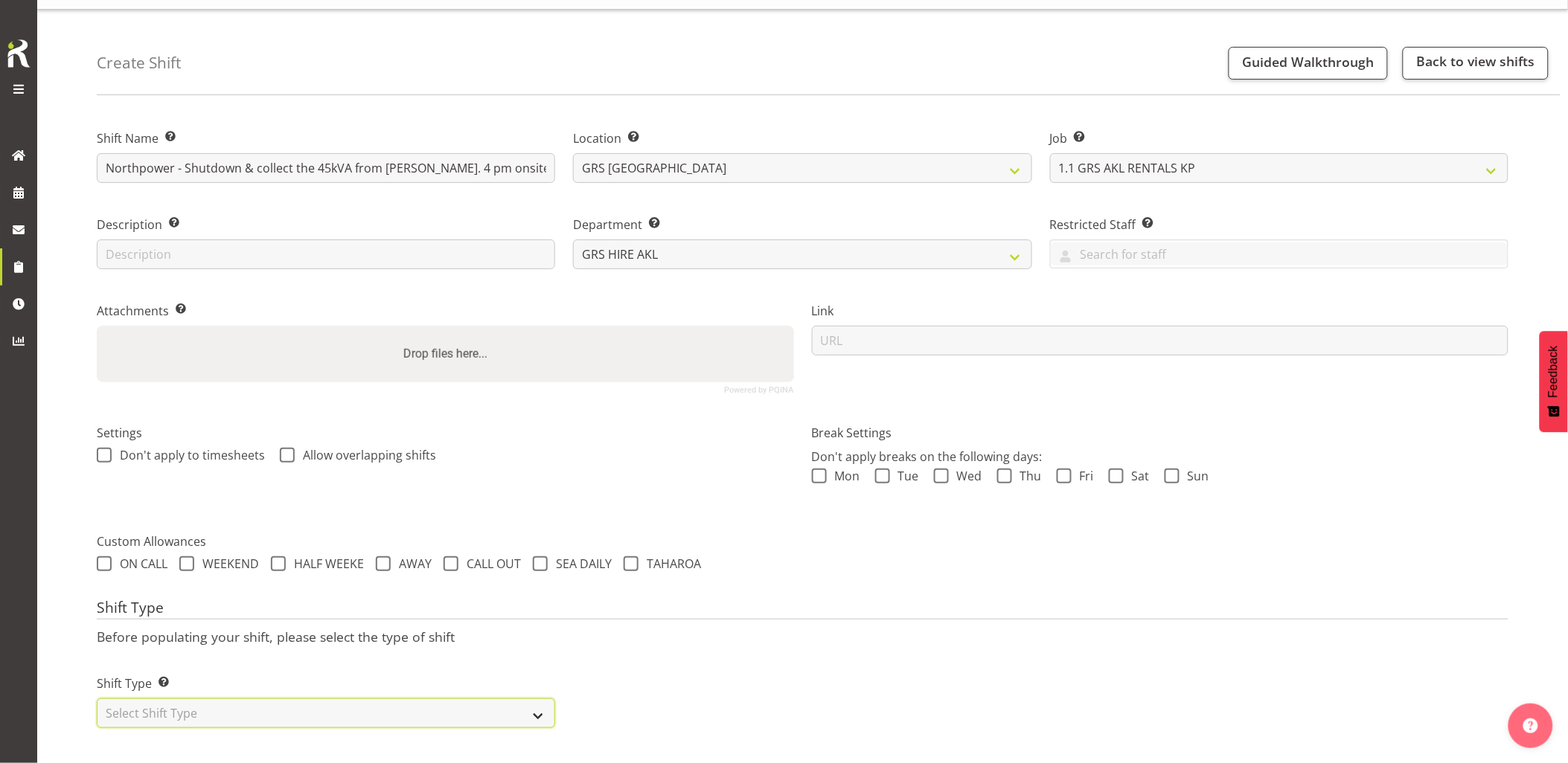
click at [390, 703] on select "Select Shift Type One Off Shift Recurring Shift Rotating Shift" at bounding box center [326, 713] width 458 height 29
click at [213, 701] on select "Select Shift Type One Off Shift Recurring Shift Rotating Shift" at bounding box center [326, 713] width 458 height 29
select select "one_off"
click at [97, 699] on select "Select Shift Type One Off Shift Recurring Shift Rotating Shift" at bounding box center [326, 713] width 458 height 29
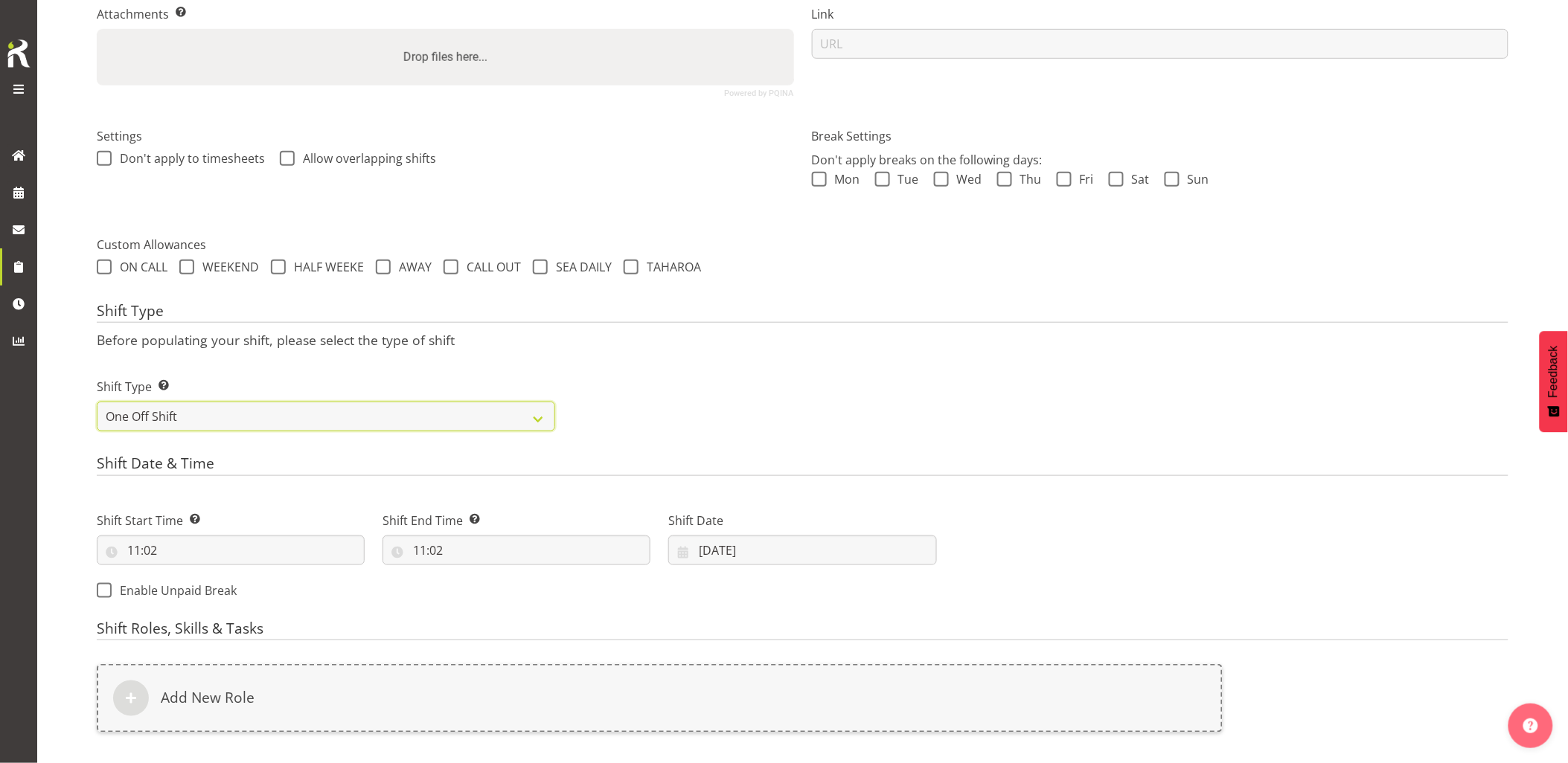
scroll to position [374, 0]
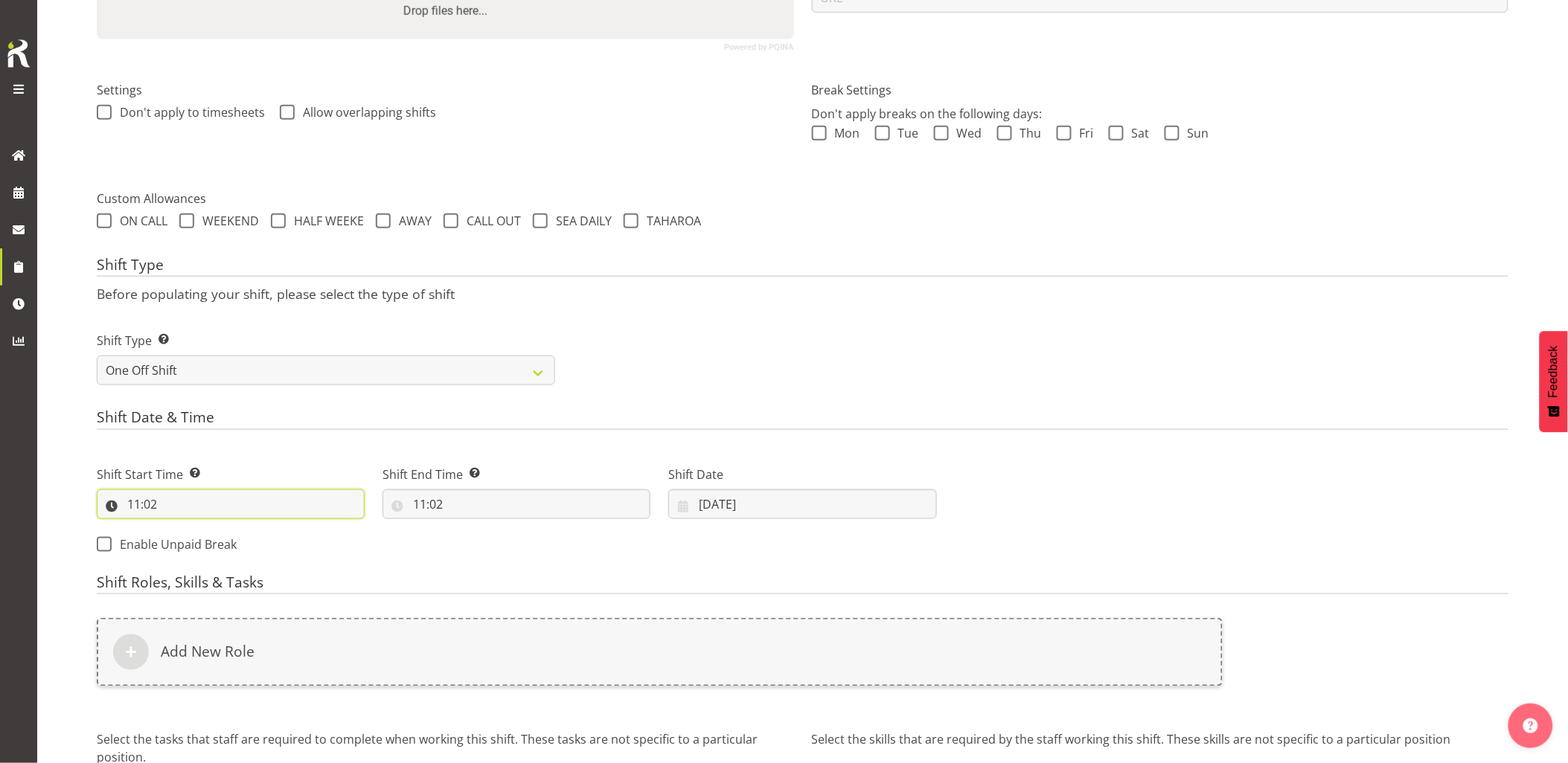
click at [214, 492] on input "11:02" at bounding box center [231, 504] width 268 height 29
click at [203, 544] on select "00 01 02 03 04 05 06 07 08 09 10 11 12 13 14 15 16 17 18 19 20 21 22 23" at bounding box center [198, 543] width 33 height 29
select select "15"
click at [182, 529] on select "00 01 02 03 04 05 06 07 08 09 10 11 12 13 14 15 16 17 18 19 20 21 22 23" at bounding box center [198, 543] width 33 height 29
type input "15:02"
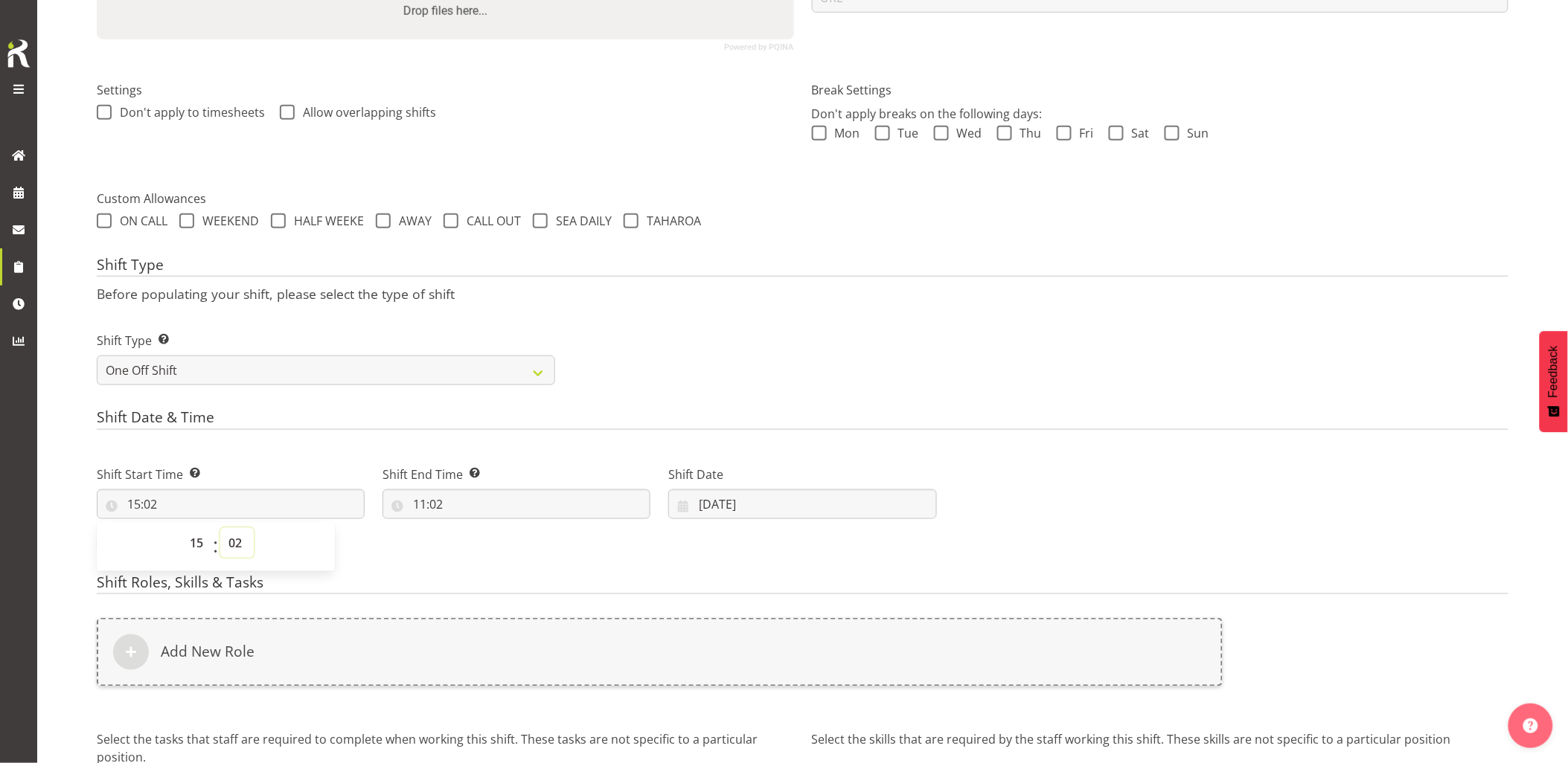
drag, startPoint x: 238, startPoint y: 541, endPoint x: 235, endPoint y: 529, distance: 12.4
click at [238, 541] on select "00 01 02 03 04 05 06 07 08 09 10 11 12 13 14 15 16 17 18 19 20 21 22 23 24 25 2…" at bounding box center [237, 543] width 33 height 29
select select "30"
click at [220, 529] on select "00 01 02 03 04 05 06 07 08 09 10 11 12 13 14 15 16 17 18 19 20 21 22 23 24 25 2…" at bounding box center [237, 543] width 33 height 29
type input "15:30"
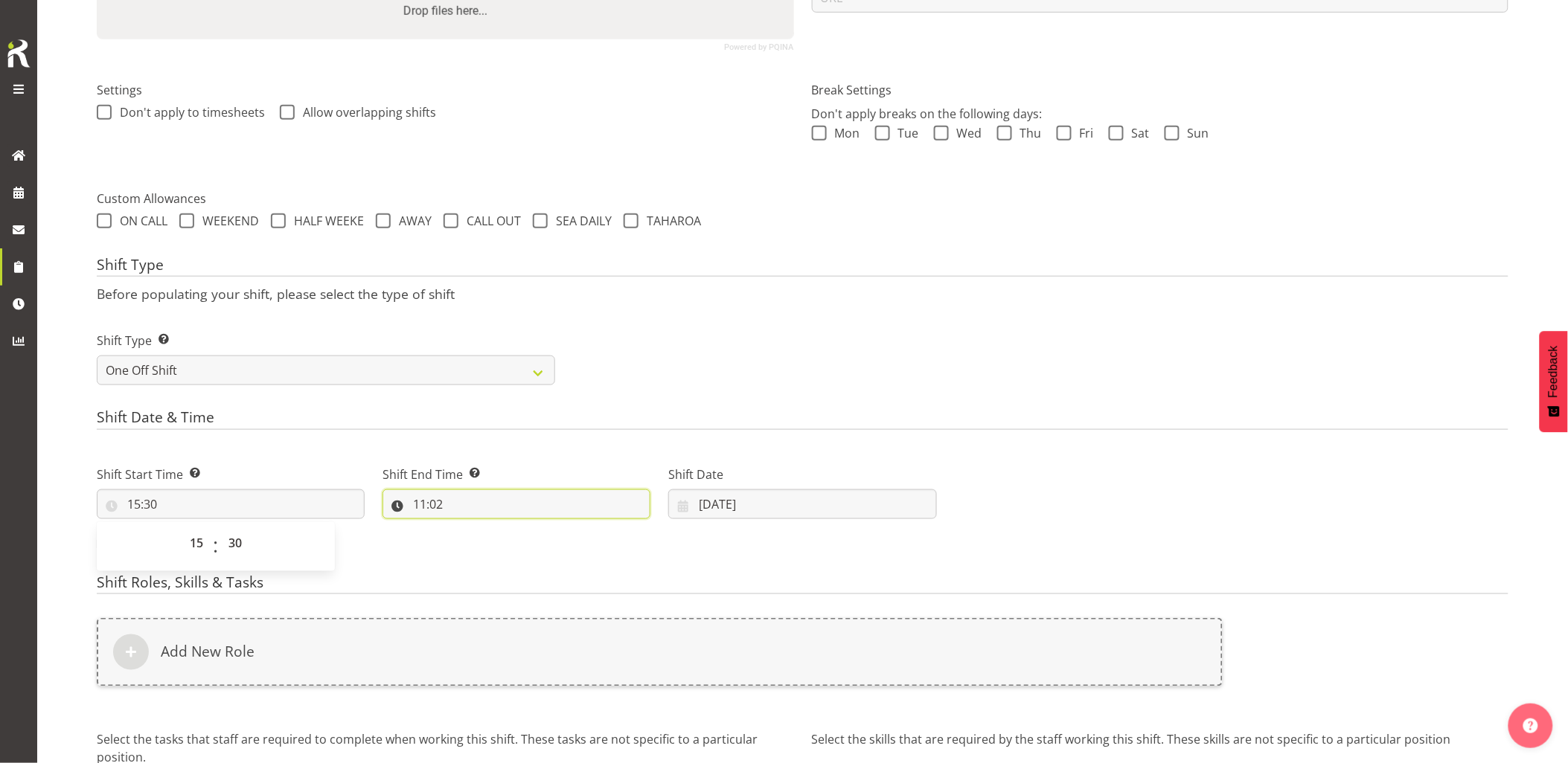
click at [492, 498] on input "11:02" at bounding box center [517, 504] width 268 height 29
click at [486, 544] on select "00 01 02 03 04 05 06 07 08 09 10 11 12 13 14 15 16 17 18 19 20 21 22 23" at bounding box center [484, 543] width 33 height 29
select select "17"
click at [467, 529] on select "00 01 02 03 04 05 06 07 08 09 10 11 12 13 14 15 16 17 18 19 20 21 22 23" at bounding box center [484, 543] width 33 height 29
type input "17:02"
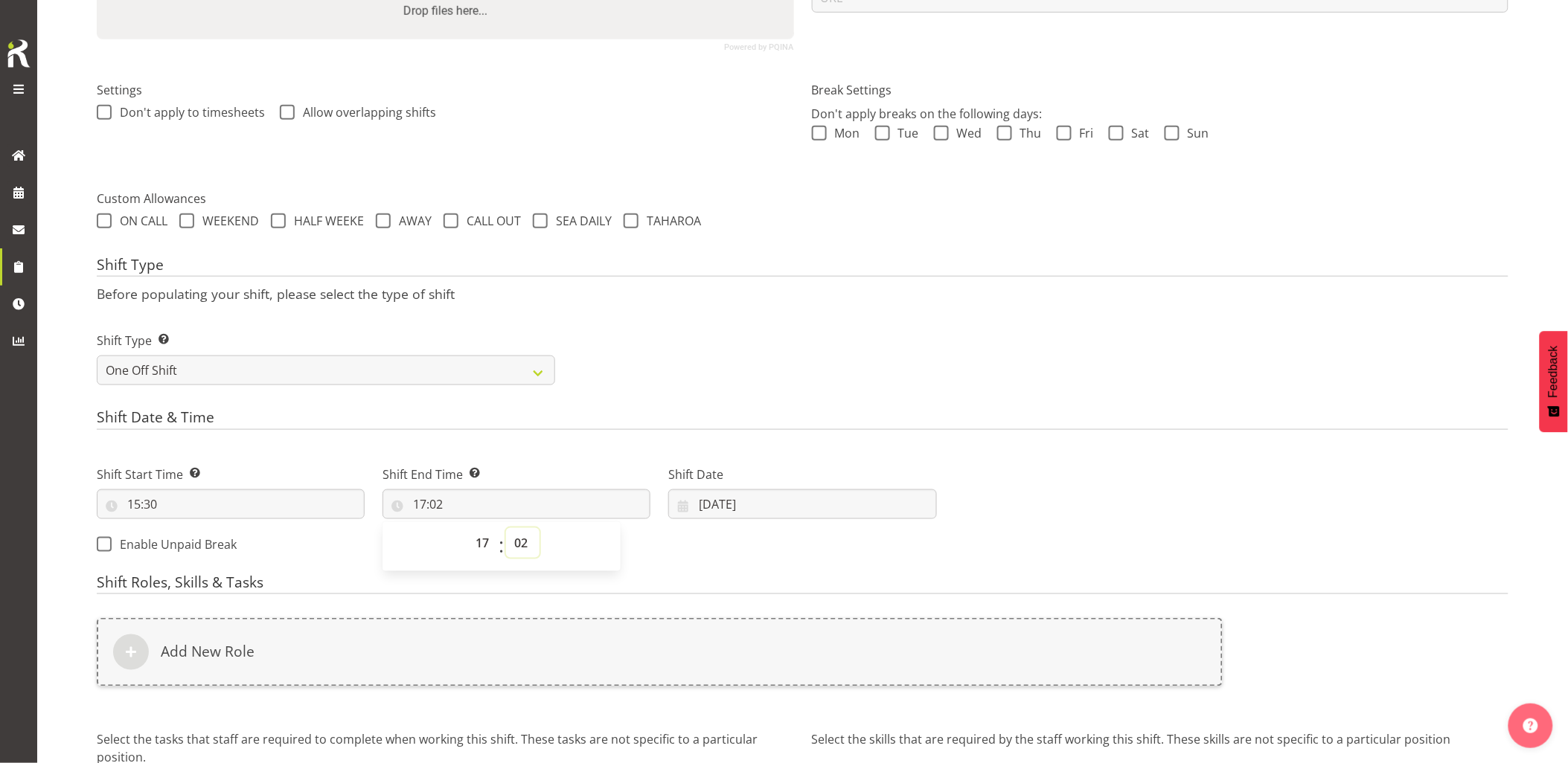
drag, startPoint x: 523, startPoint y: 538, endPoint x: 523, endPoint y: 526, distance: 12.0
click at [523, 538] on select "00 01 02 03 04 05 06 07 08 09 10 11 12 13 14 15 16 17 18 19 20 21 22 23 24 25 2…" at bounding box center [523, 543] width 33 height 29
select select "0"
click at [506, 529] on select "00 01 02 03 04 05 06 07 08 09 10 11 12 13 14 15 16 17 18 19 20 21 22 23 24 25 2…" at bounding box center [523, 543] width 33 height 29
type input "17:00"
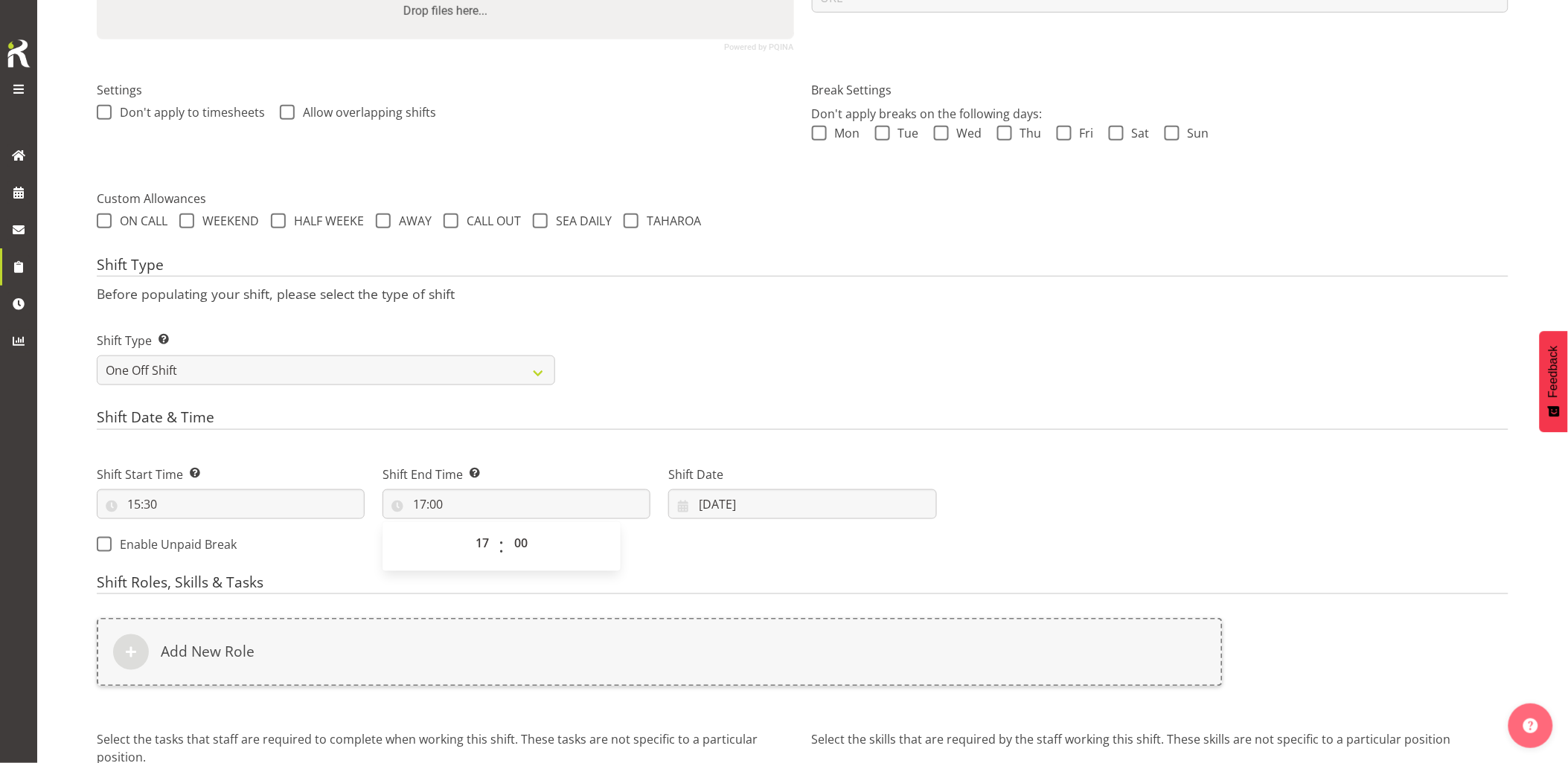
click at [778, 300] on p "Before populating your shift, please select the type of shift" at bounding box center [803, 294] width 1411 height 17
click at [787, 504] on input "30/09/2025" at bounding box center [802, 504] width 268 height 29
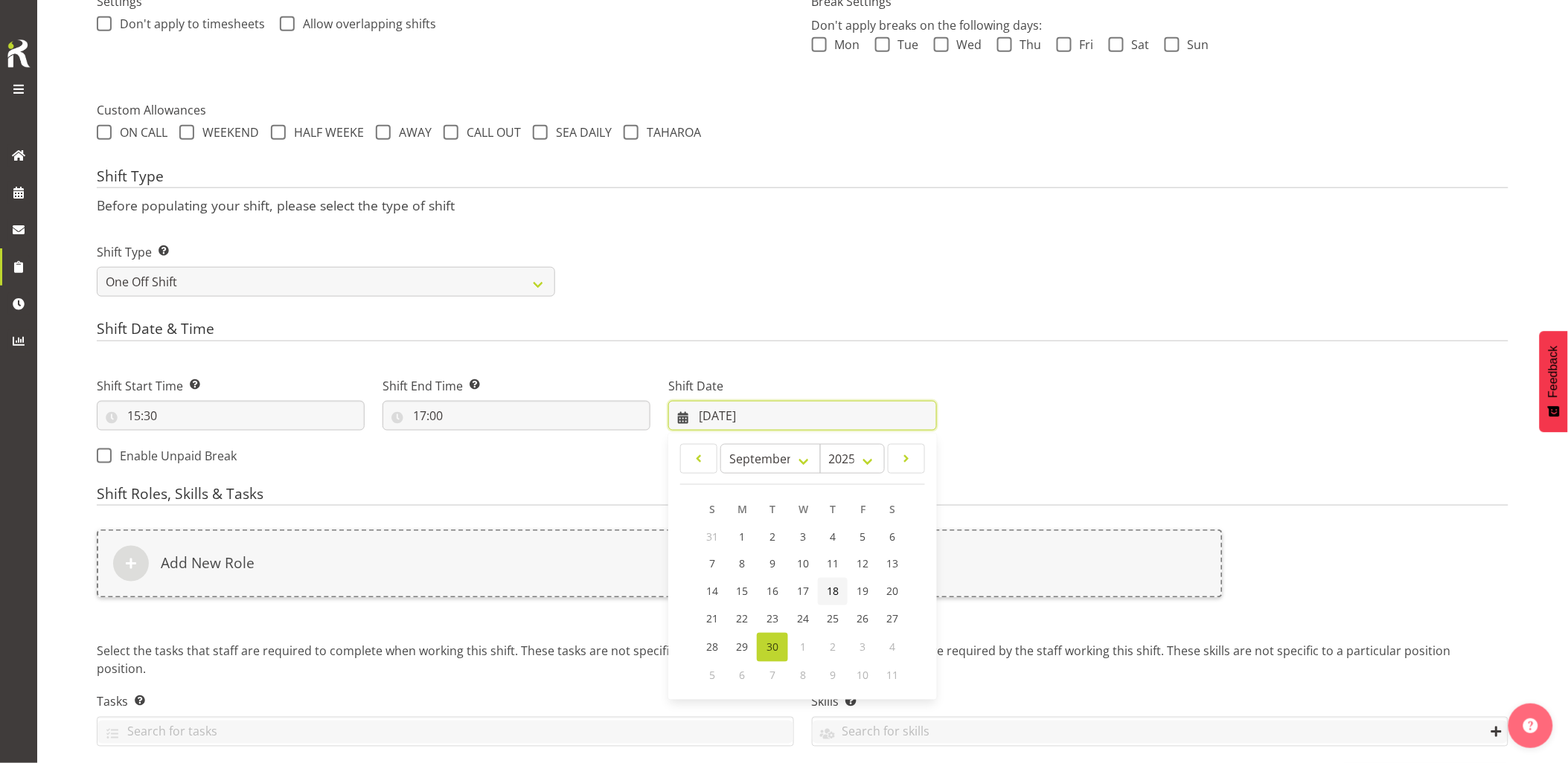
scroll to position [520, 0]
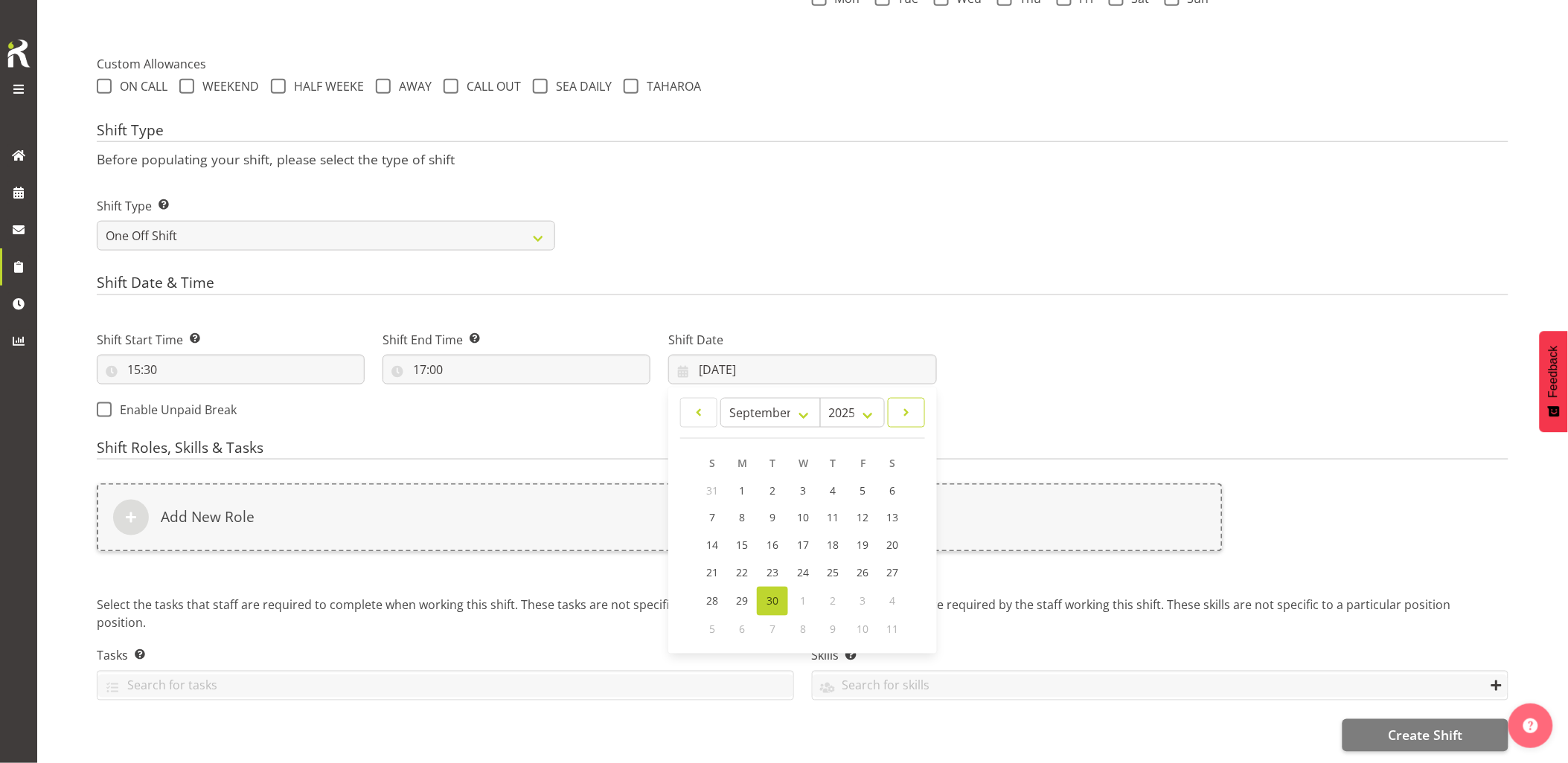
click at [924, 398] on link at bounding box center [906, 412] width 37 height 29
select select "9"
click at [806, 484] on span "1" at bounding box center [803, 491] width 6 height 14
type input "01/10/2025"
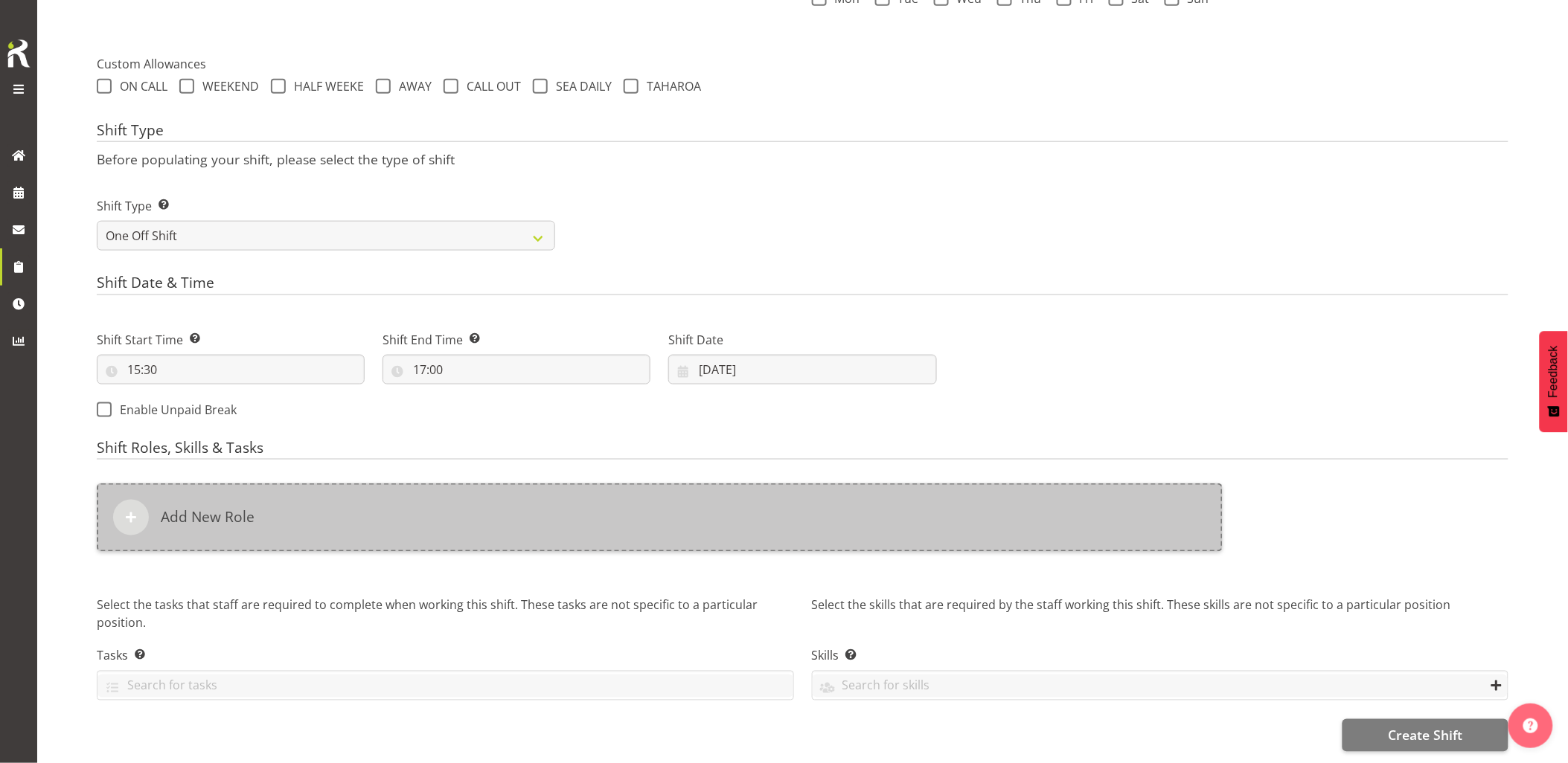
click at [812, 526] on div "Add New Role" at bounding box center [660, 517] width 1126 height 69
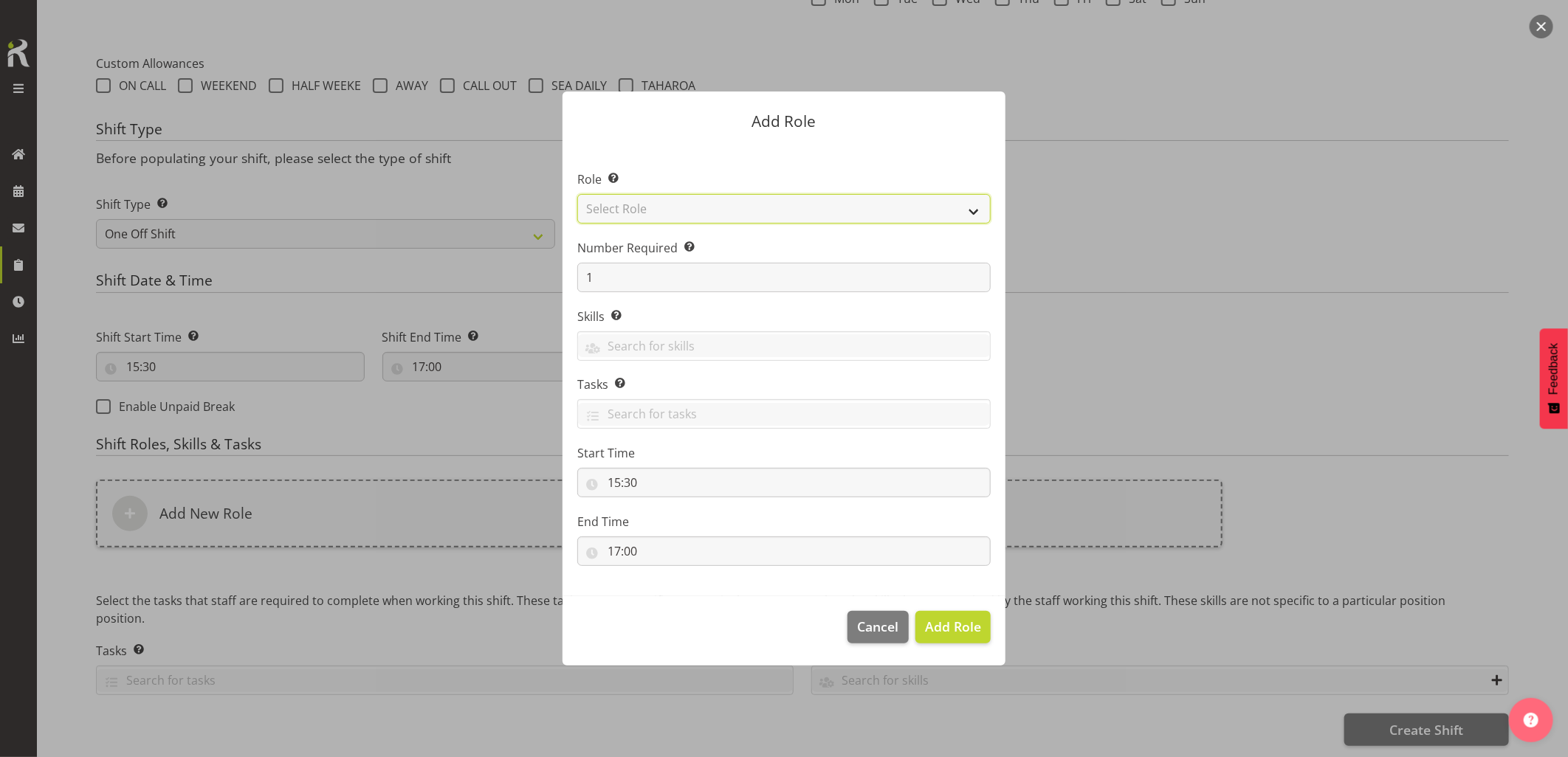
click at [629, 206] on select "Select Role Account Manager Electrician Engineering GM HSEQ manager MECH Mechan…" at bounding box center [783, 209] width 413 height 29
select select "20"
click at [577, 194] on select "Select Role Account Manager Electrician Engineering GM HSEQ manager MECH Mechan…" at bounding box center [783, 209] width 413 height 29
click at [935, 629] on span "Add Role" at bounding box center [953, 626] width 56 height 18
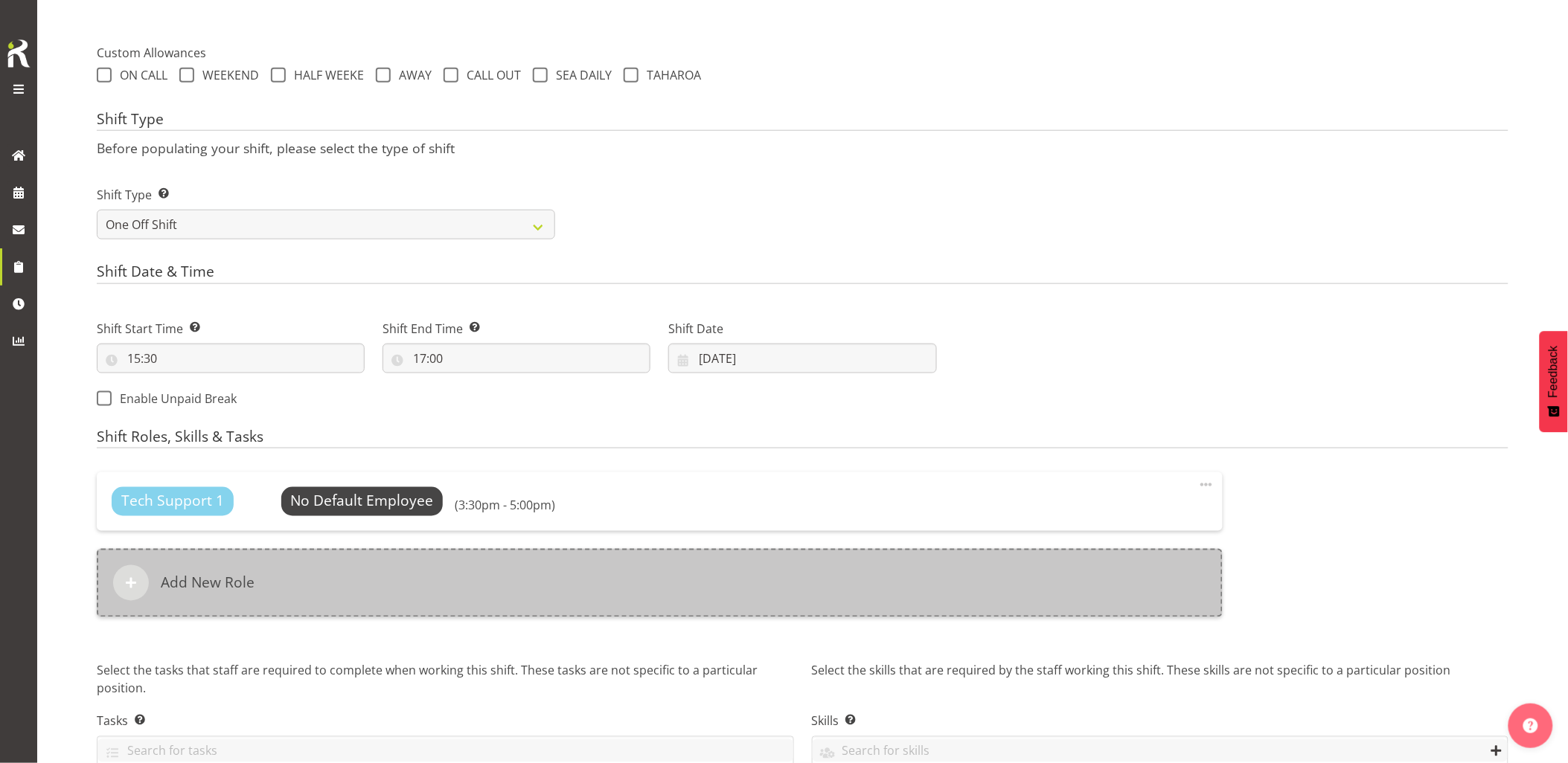
click at [755, 593] on div "Add New Role" at bounding box center [660, 583] width 1126 height 69
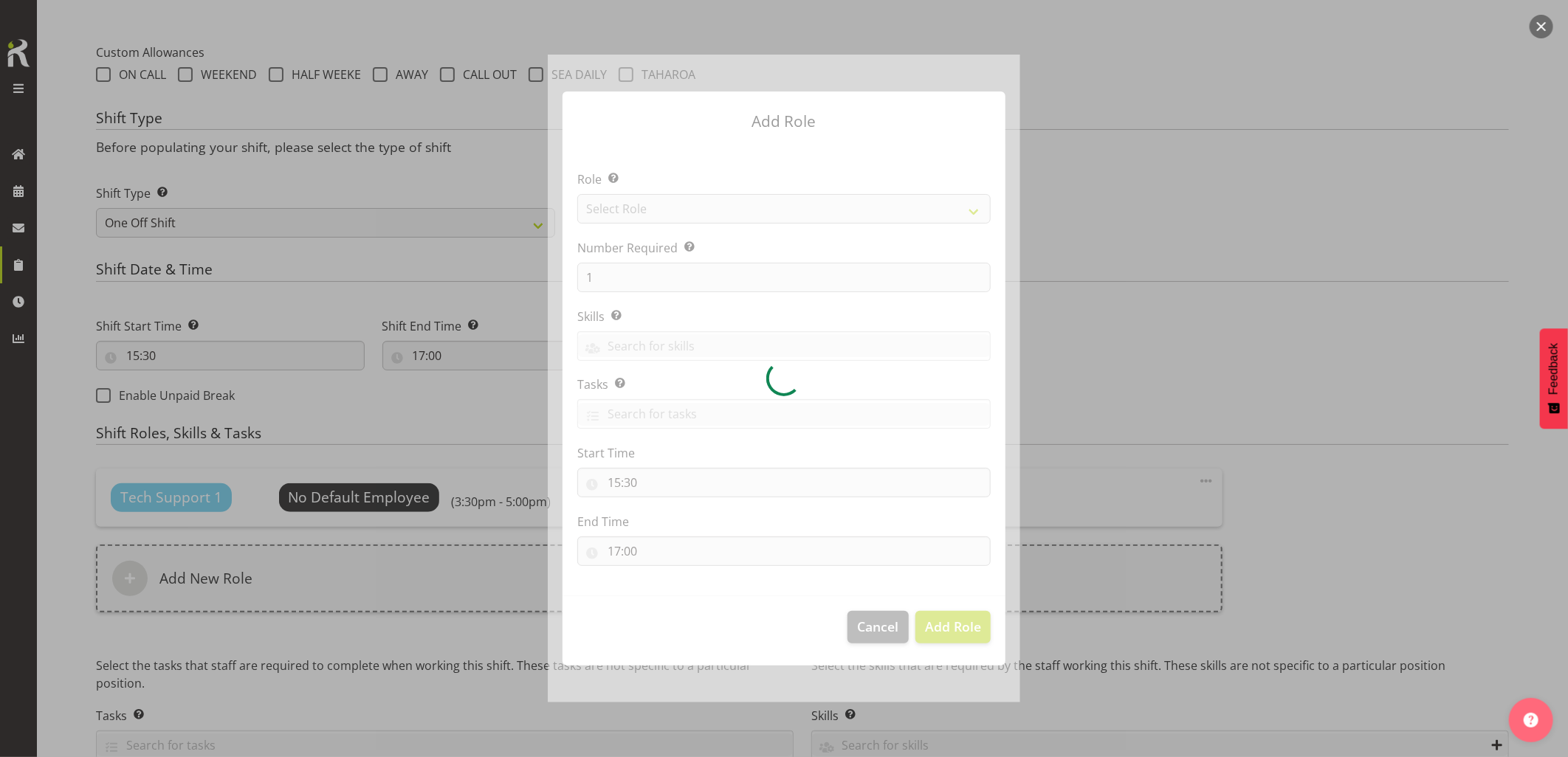
click at [656, 218] on div at bounding box center [784, 378] width 473 height 647
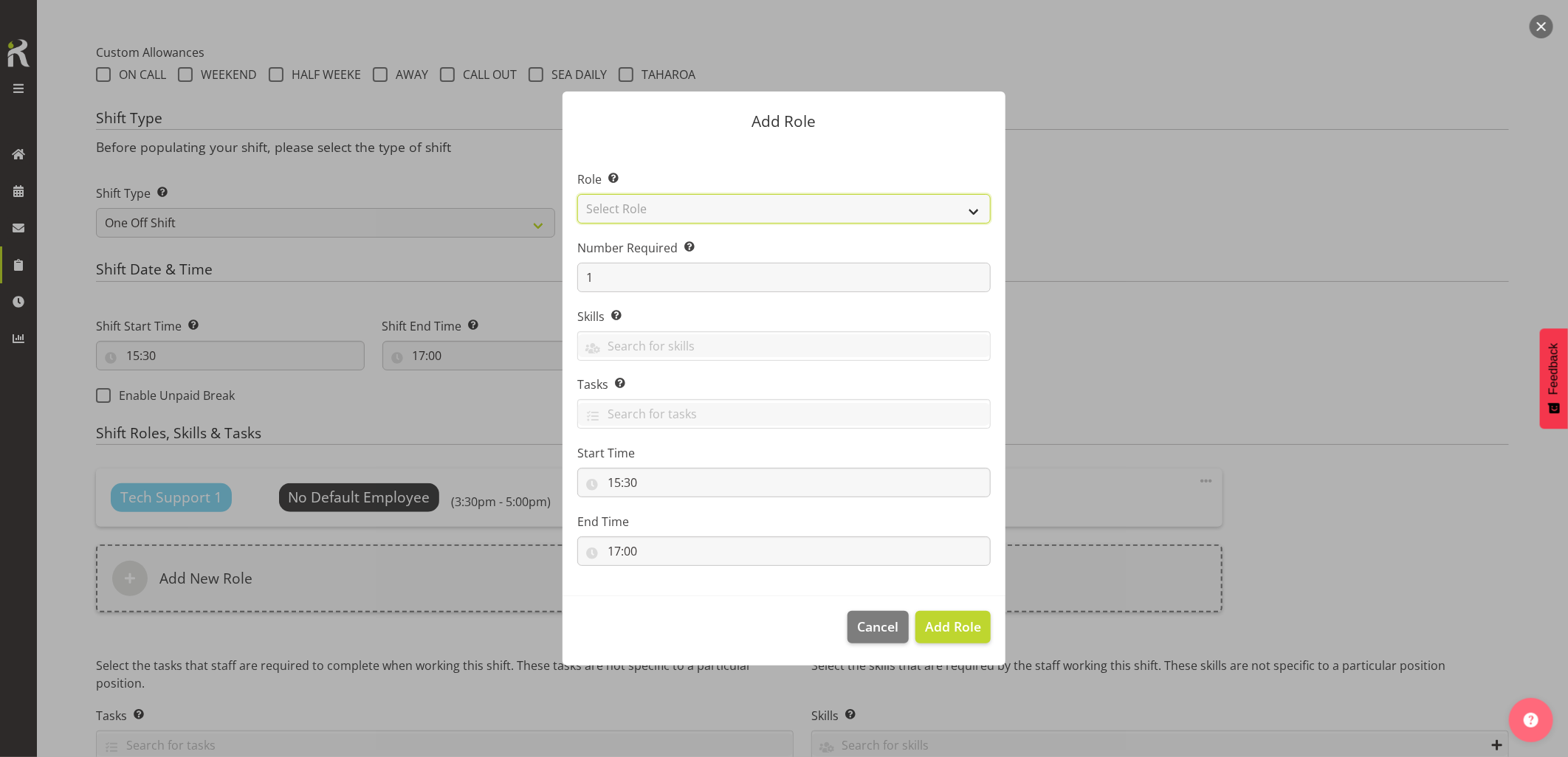
click at [685, 220] on select "Select Role Account Manager Electrician Engineering GM HSEQ manager MECH Mechan…" at bounding box center [783, 209] width 413 height 29
select select "27"
click at [577, 194] on select "Select Role Account Manager Electrician Engineering GM HSEQ manager MECH Mechan…" at bounding box center [783, 209] width 413 height 29
drag, startPoint x: 949, startPoint y: 628, endPoint x: 972, endPoint y: 638, distance: 25.1
click at [953, 629] on span "Add Role" at bounding box center [953, 626] width 56 height 18
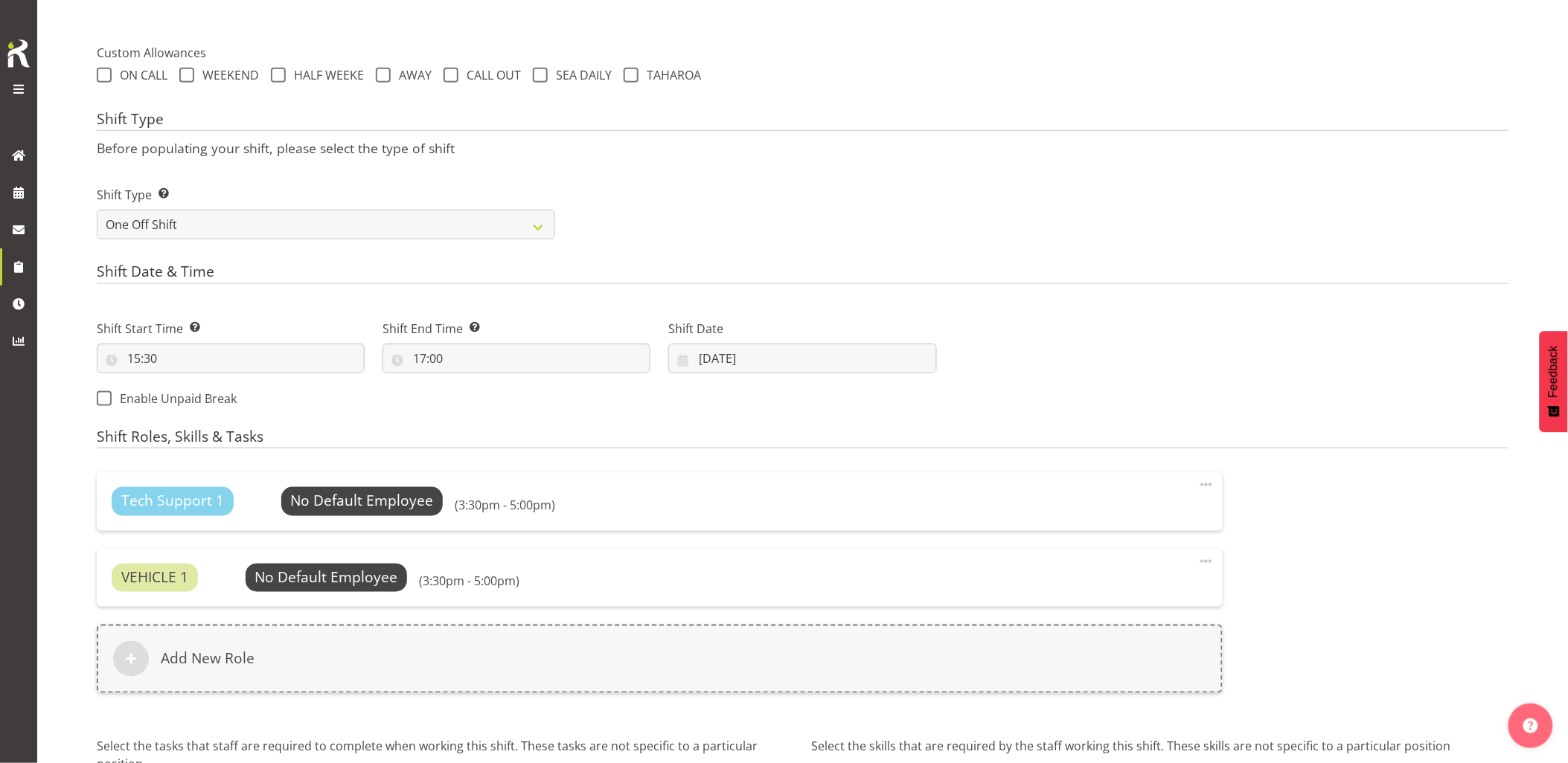
scroll to position [672, 0]
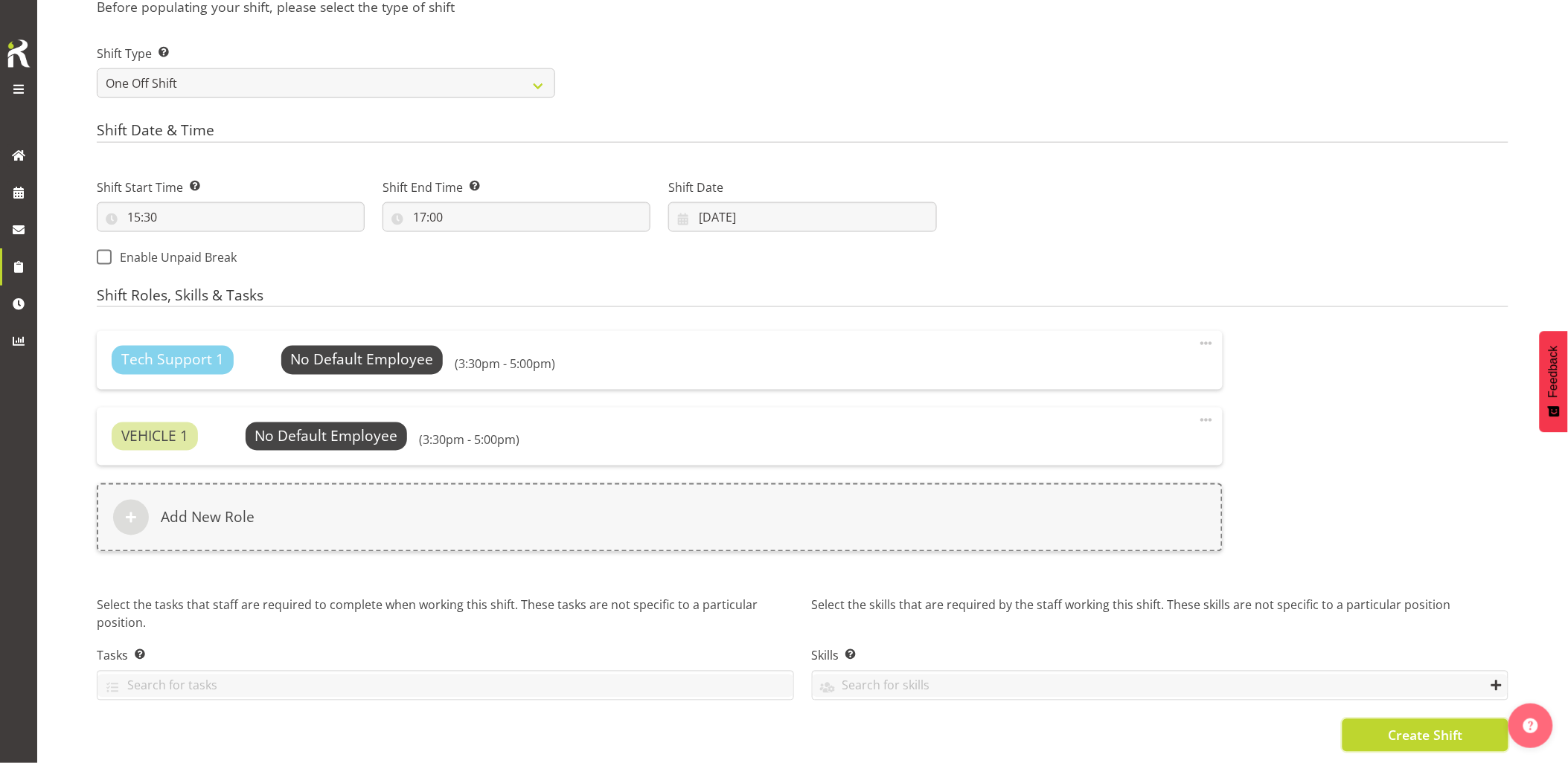
click at [1362, 727] on button "Create Shift" at bounding box center [1425, 735] width 166 height 33
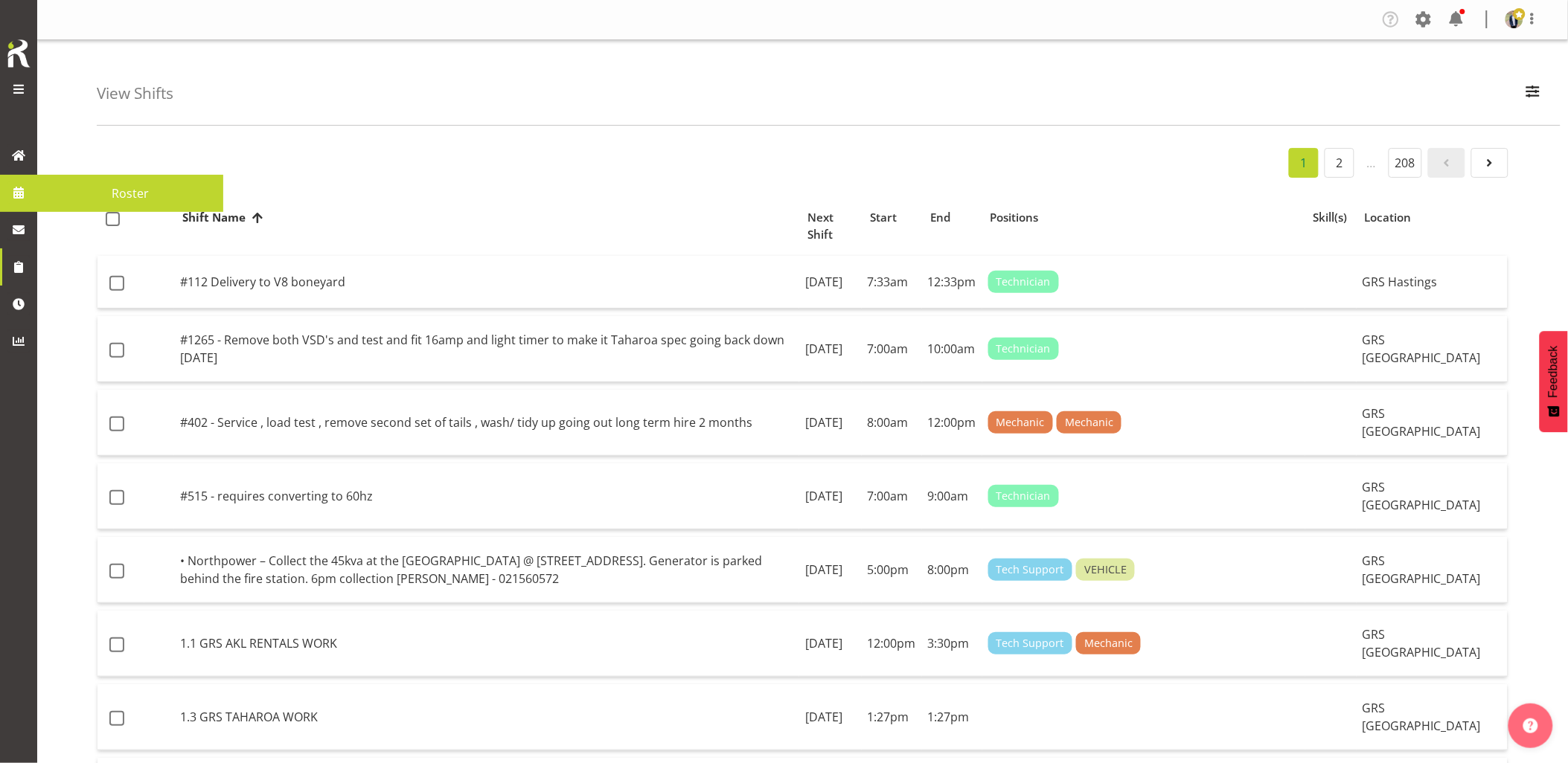
click at [14, 188] on span at bounding box center [19, 193] width 23 height 23
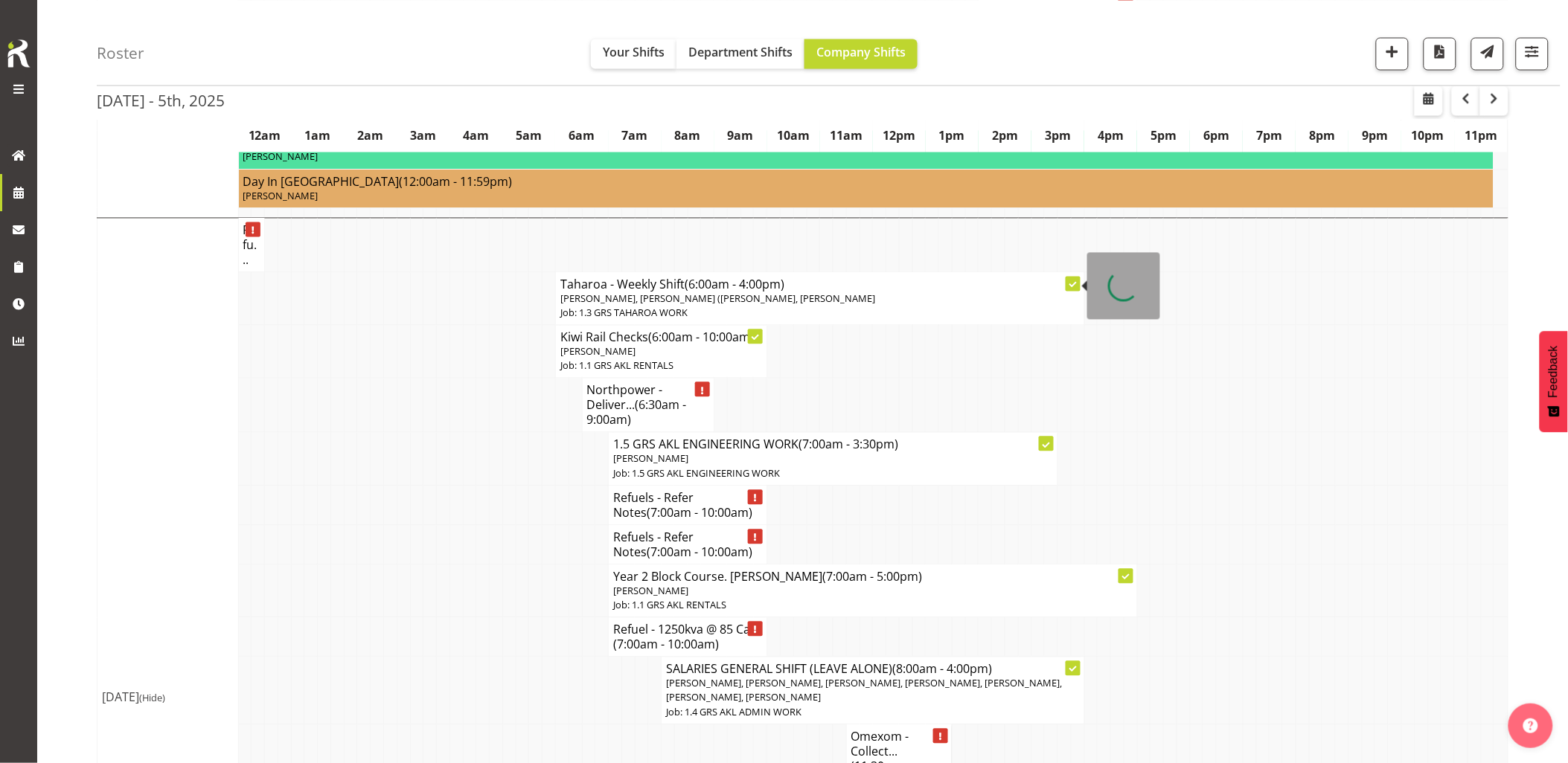
scroll to position [1075, 0]
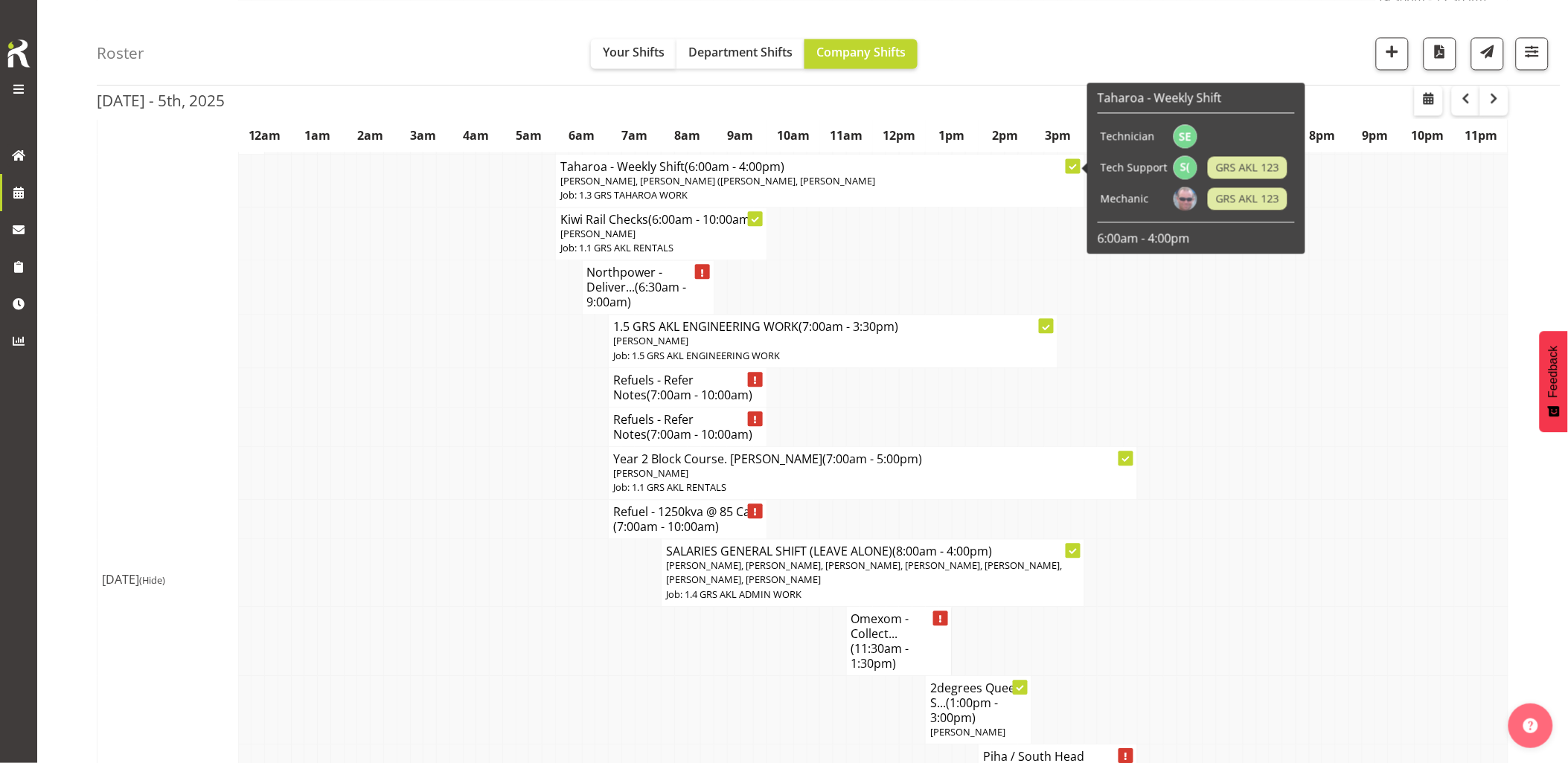
click at [449, 506] on td at bounding box center [456, 520] width 14 height 39
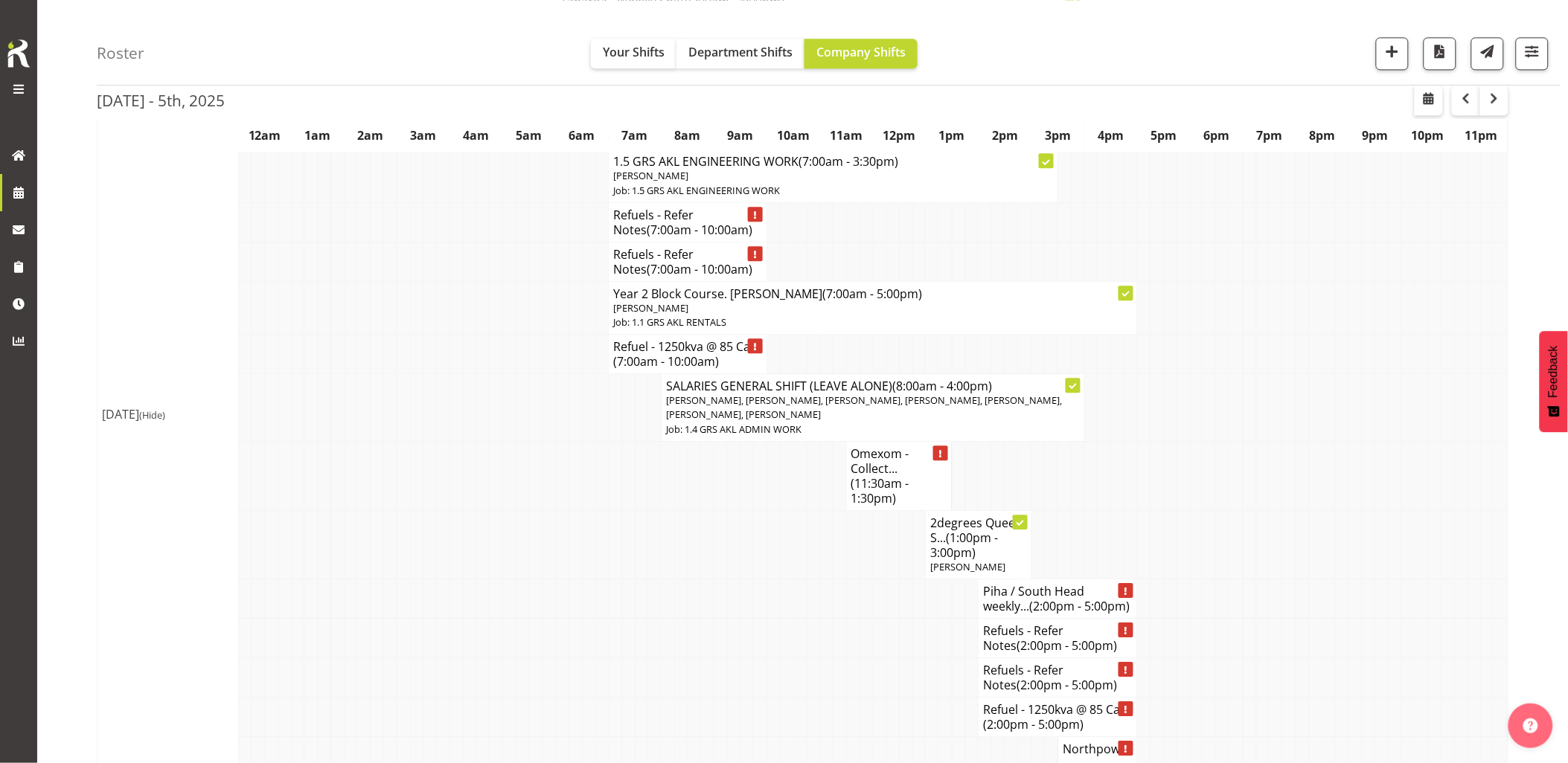
click at [695, 554] on td at bounding box center [694, 544] width 14 height 69
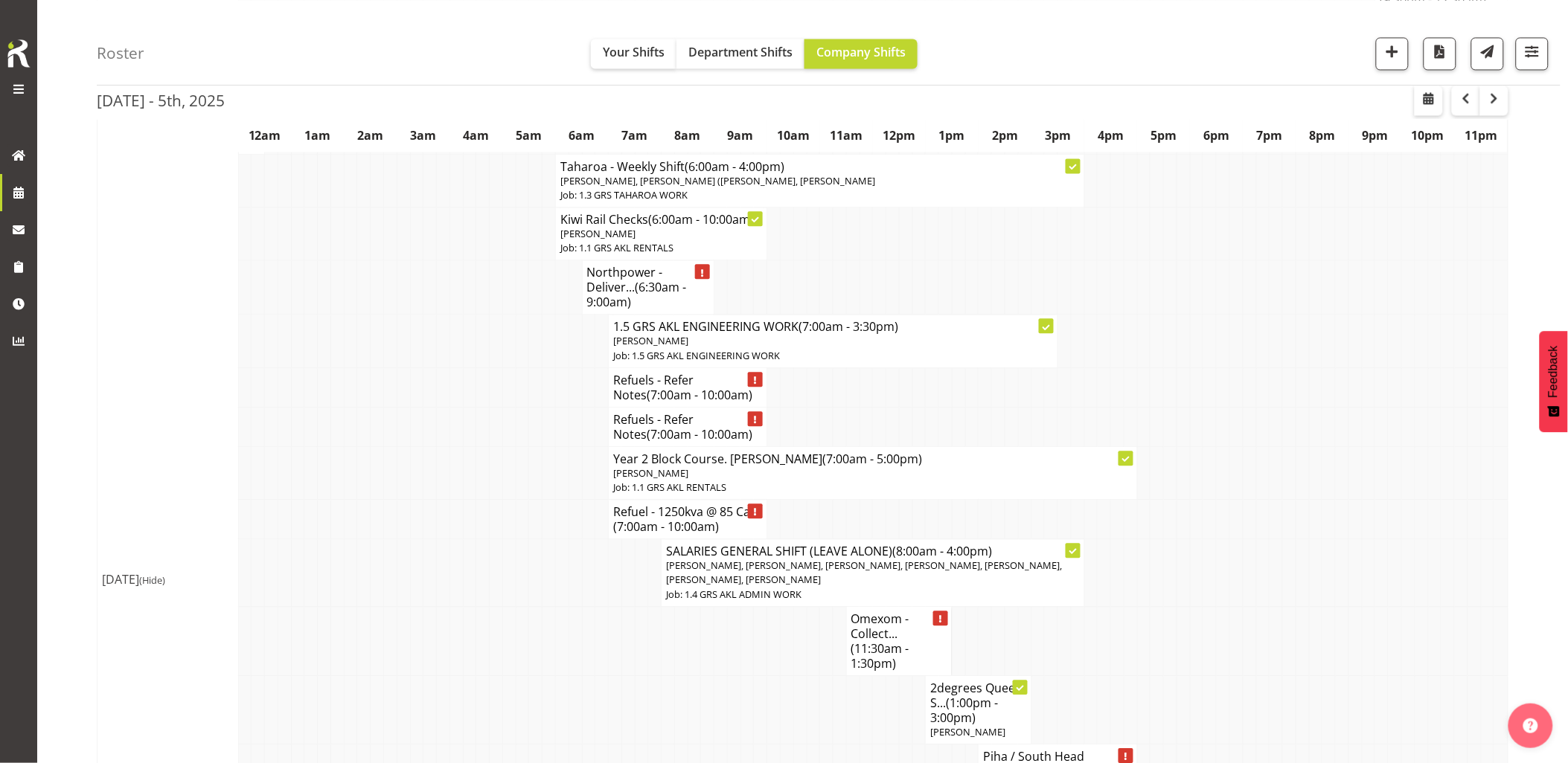
scroll to position [991, 0]
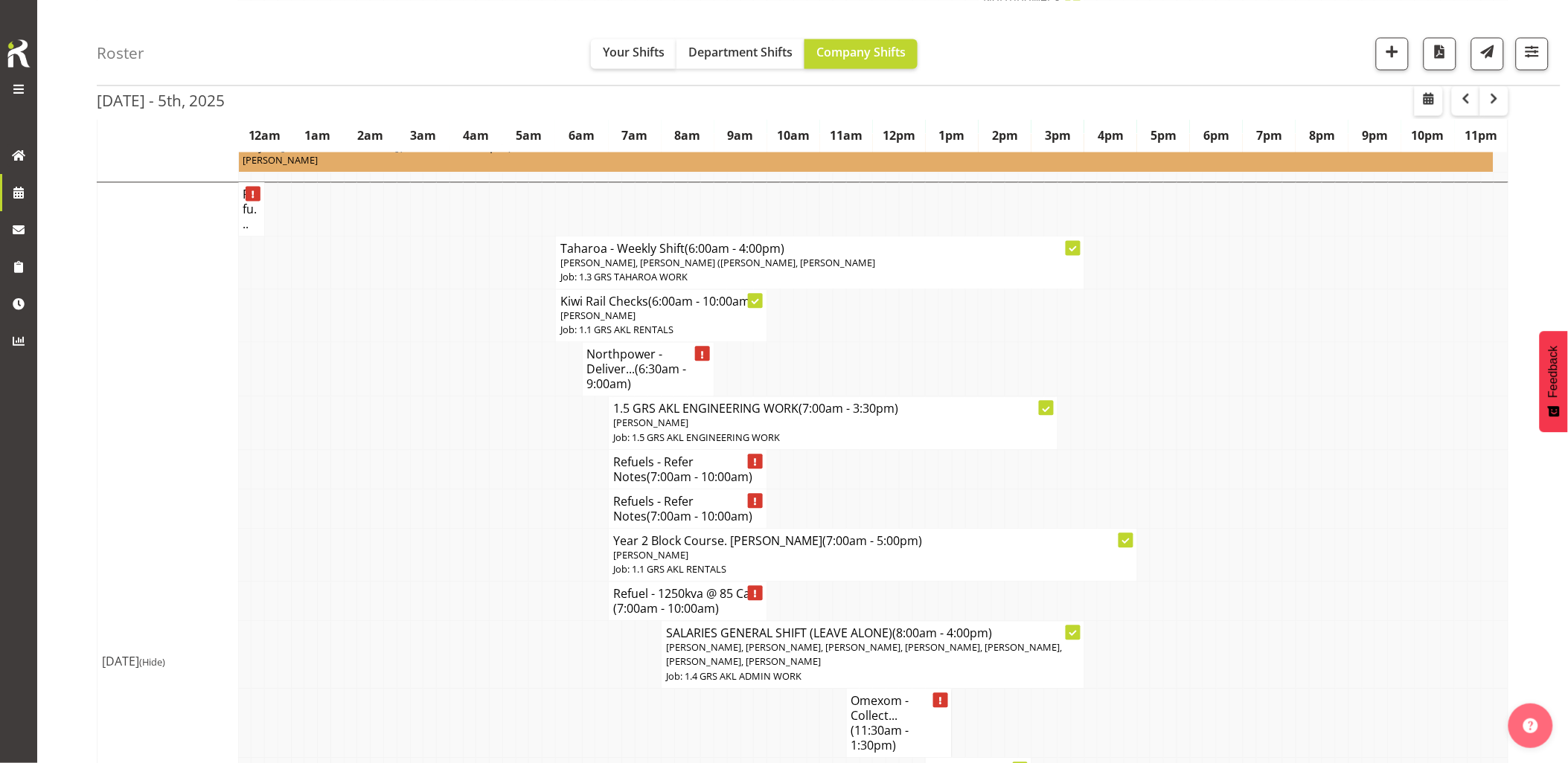
click at [454, 506] on td at bounding box center [456, 509] width 14 height 39
click at [340, 450] on td at bounding box center [337, 470] width 14 height 39
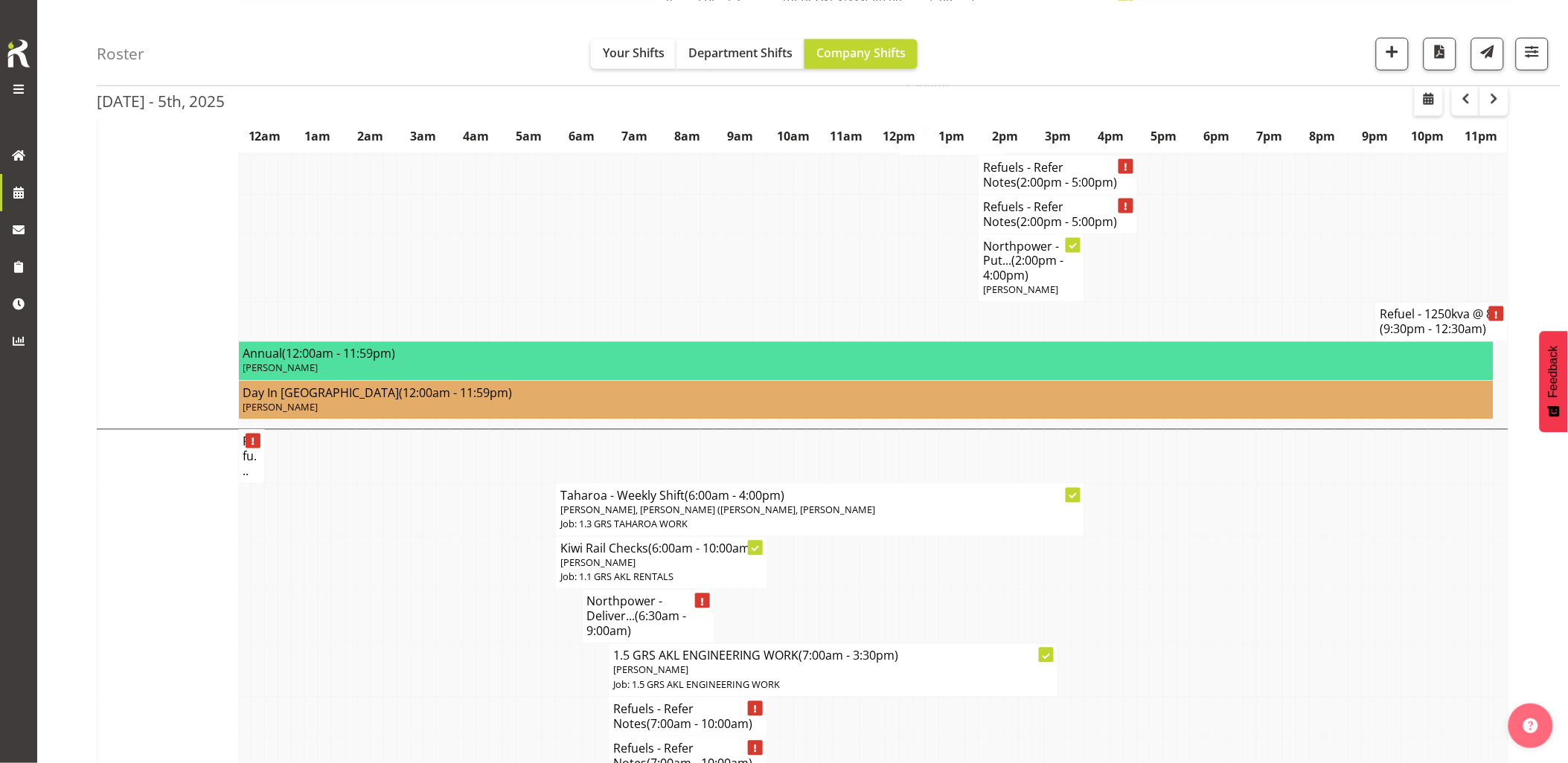
scroll to position [744, 0]
click at [432, 597] on td at bounding box center [430, 618] width 14 height 54
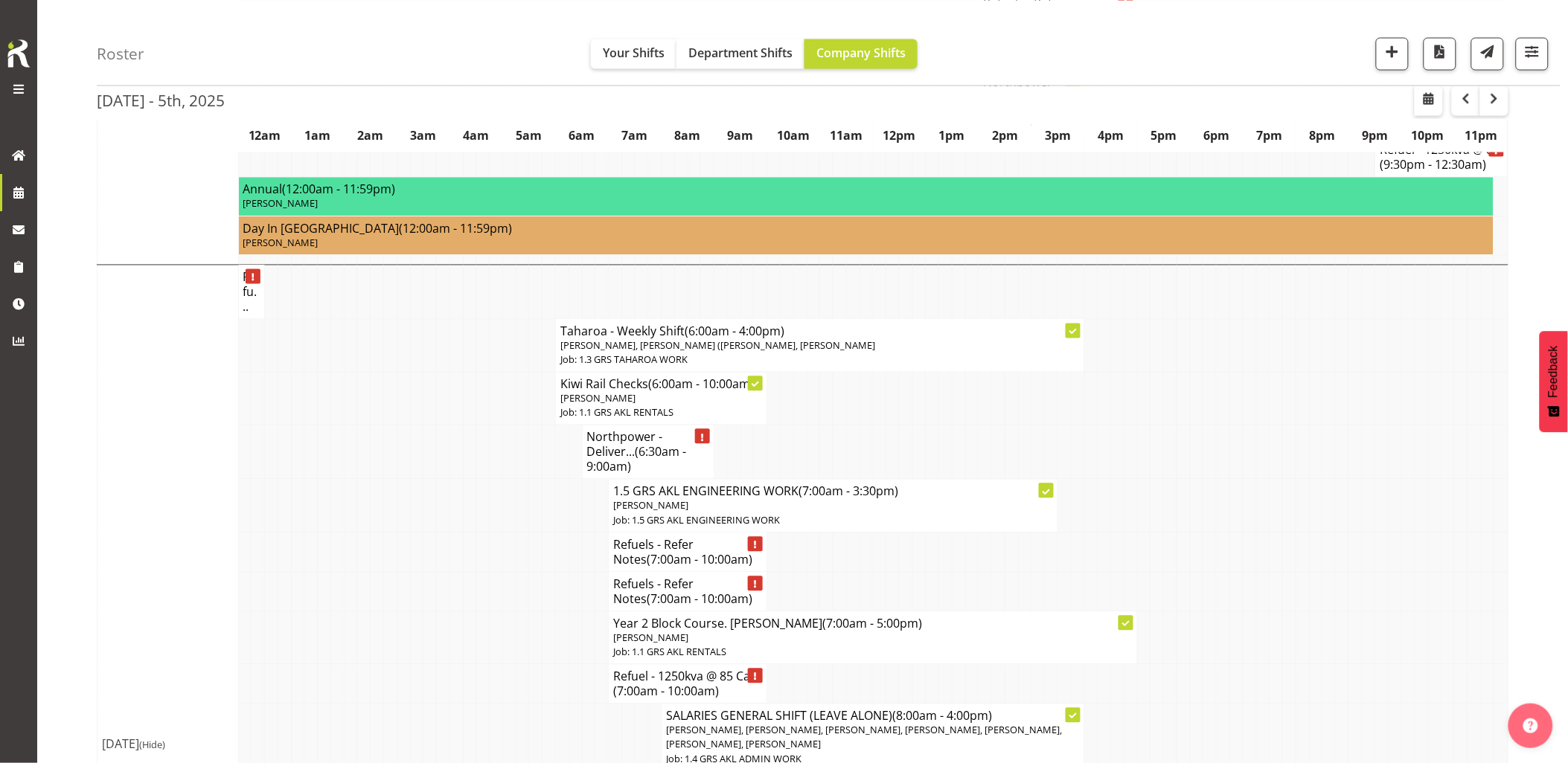
scroll to position [1157, 0]
